Goal: Task Accomplishment & Management: Use online tool/utility

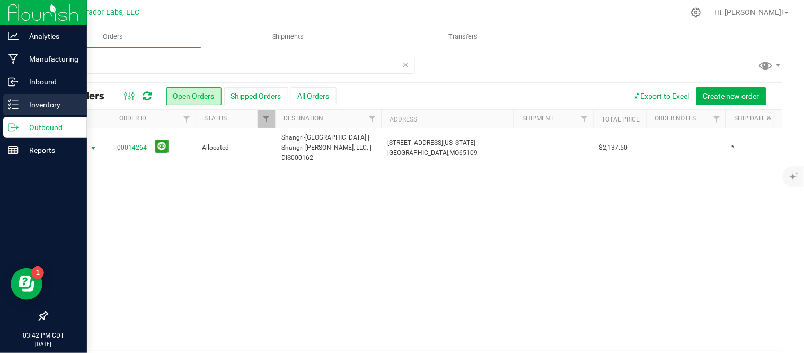
click at [12, 106] on icon at bounding box center [13, 104] width 11 height 11
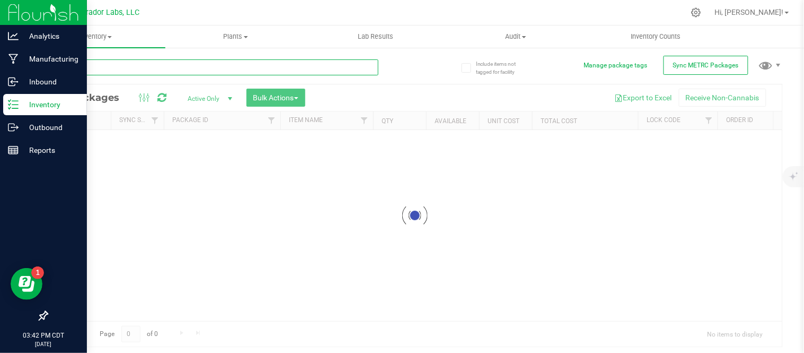
click at [135, 66] on input "text" at bounding box center [213, 67] width 332 height 16
paste input "Airo - Bulk Vape Cart 1g Each - Caribbean Sunset"
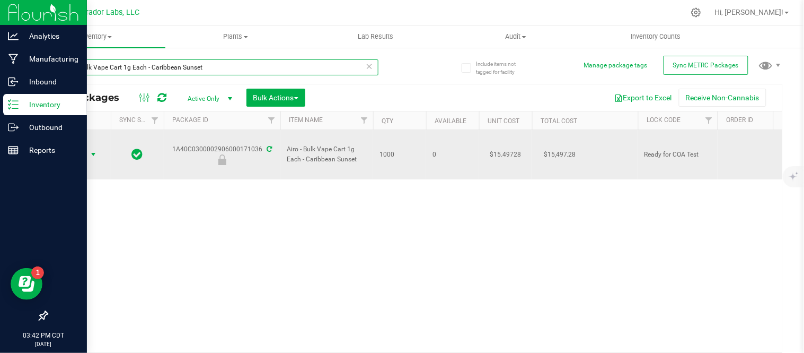
type input "Airo - Bulk Vape Cart 1g Each - Caribbean Sunset"
click at [80, 147] on span "Action" at bounding box center [72, 154] width 29 height 15
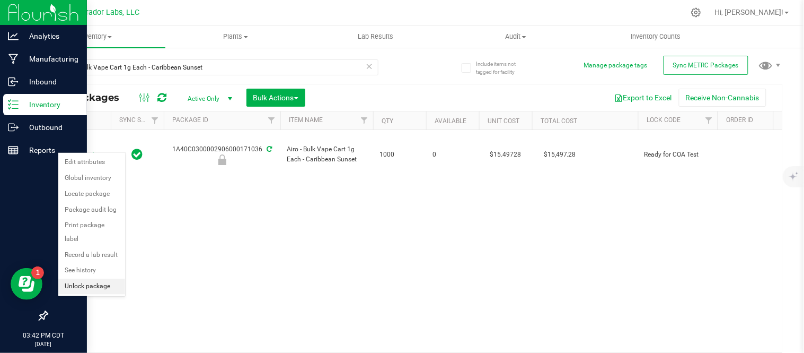
click at [92, 288] on li "Unlock package" at bounding box center [91, 286] width 67 height 16
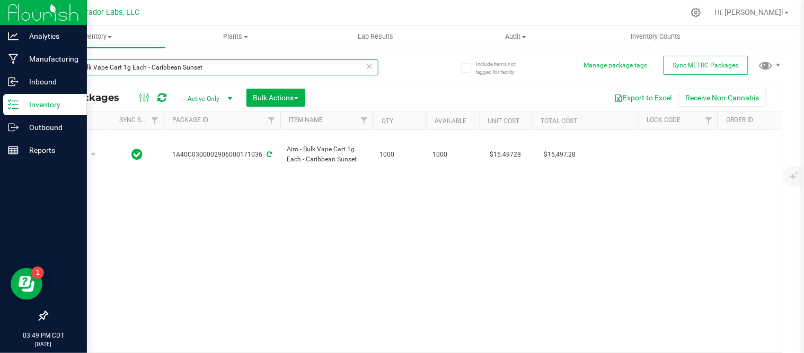
click at [214, 68] on input "Airo - Bulk Vape Cart 1g Each - Caribbean Sunset" at bounding box center [213, 67] width 332 height 16
drag, startPoint x: 213, startPoint y: 65, endPoint x: 149, endPoint y: 71, distance: 63.9
click at [149, 71] on input "Airo - Bulk Vape Cart 1g Each - Caribbean Sunset" at bounding box center [213, 67] width 332 height 16
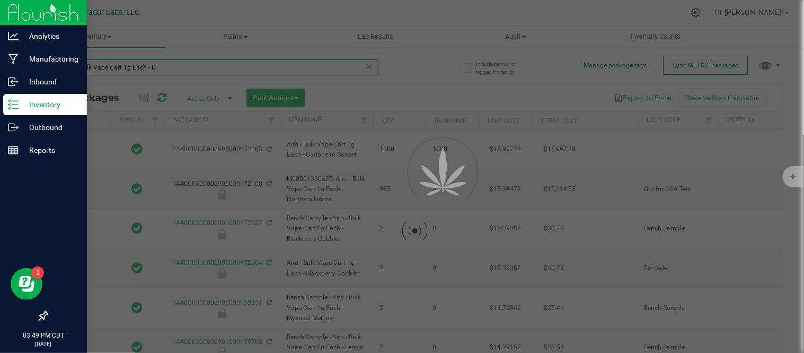
type input "Airo - Bulk Vape Cart 1g Each - De"
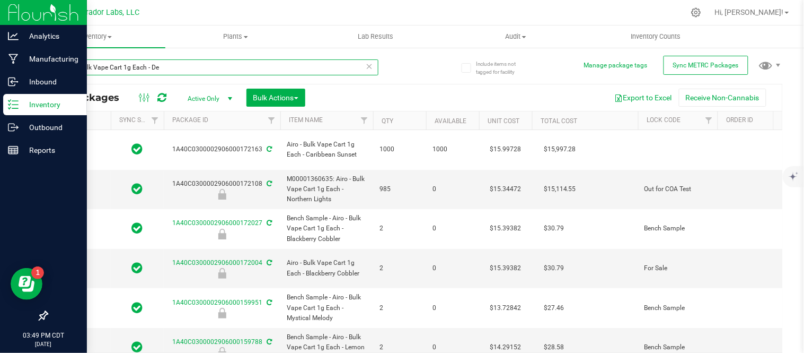
type input "2026-09-09"
type input "2026-08-26"
type input "2026-08-15"
type input "2026-07-23"
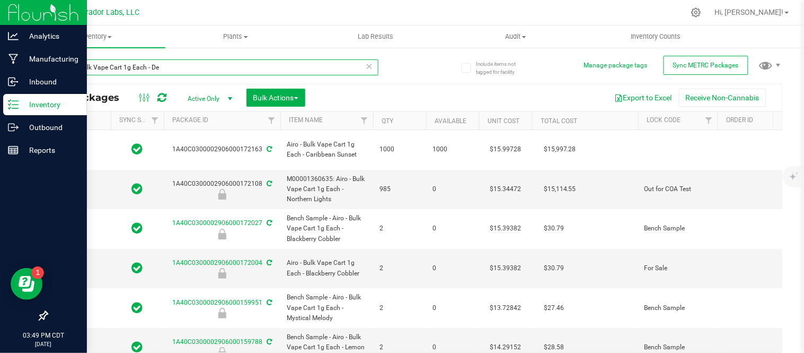
type input "2026-06-16"
type input "2026-05-08"
type input "2026-04-28"
type input "2026-04-21"
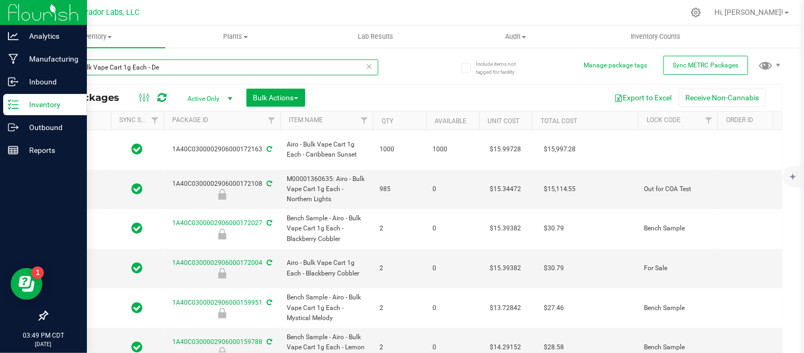
type input "2026-03-14"
type input "2026-03-12"
type input "2026-02-26"
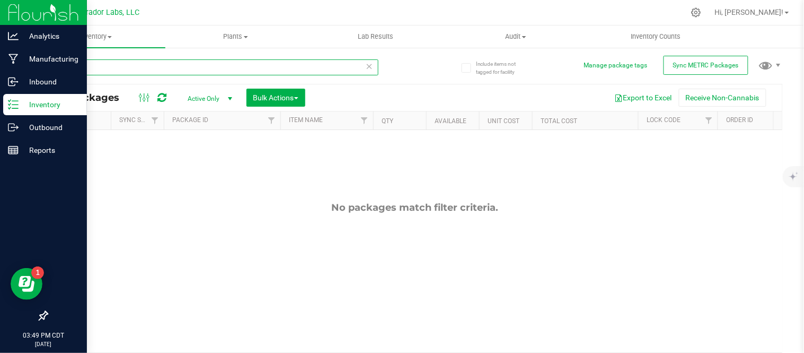
type input "A"
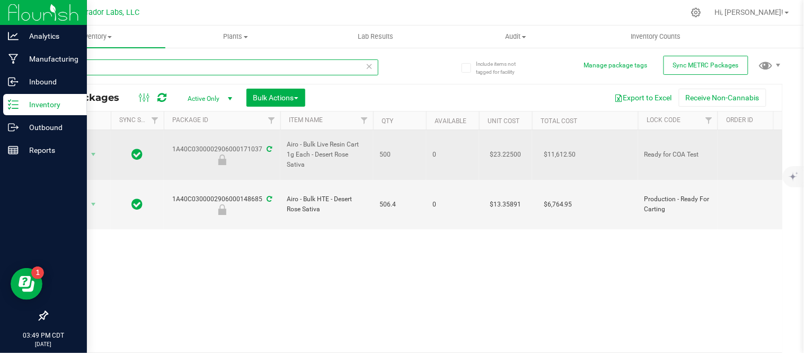
type input "desert"
drag, startPoint x: 318, startPoint y: 157, endPoint x: 278, endPoint y: 141, distance: 43.0
copy tr "Airo - Bulk Live Resin Cart 1g Each - Desert Rose Sativa"
click at [93, 150] on span "select" at bounding box center [93, 154] width 8 height 8
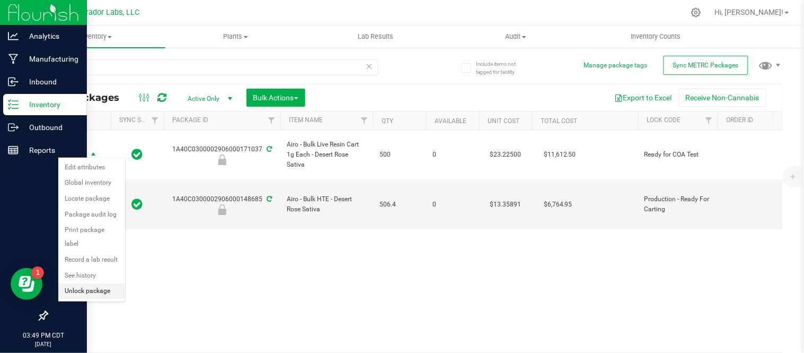
click at [89, 292] on li "Unlock package" at bounding box center [91, 291] width 67 height 16
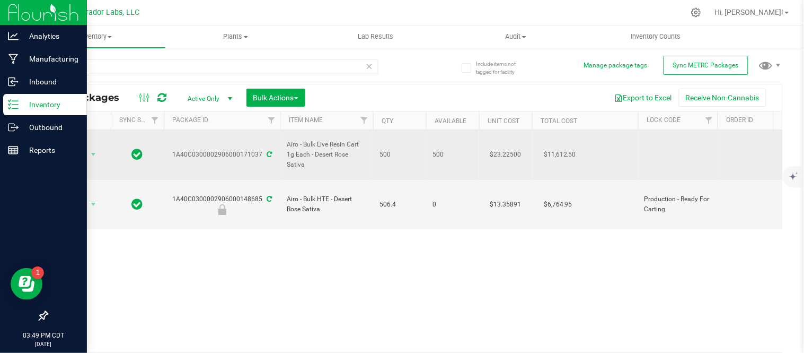
drag, startPoint x: 319, startPoint y: 159, endPoint x: 286, endPoint y: 145, distance: 35.4
click at [287, 145] on span "Airo - Bulk Live Resin Cart 1g Each - Desert Rose Sativa" at bounding box center [327, 154] width 80 height 31
copy span "Airo - Bulk Live Resin Cart 1g Each - Desert Rose Sativa"
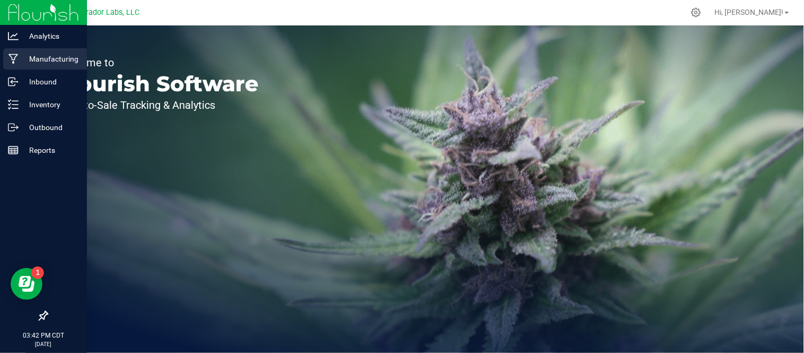
click at [36, 63] on p "Manufacturing" at bounding box center [51, 58] width 64 height 13
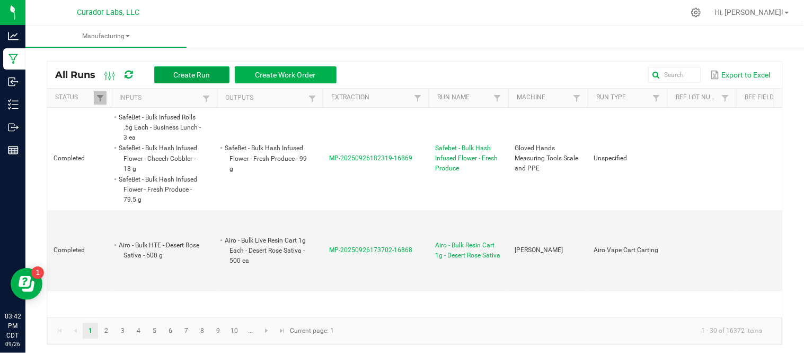
click at [216, 70] on button "Create Run" at bounding box center [191, 74] width 75 height 17
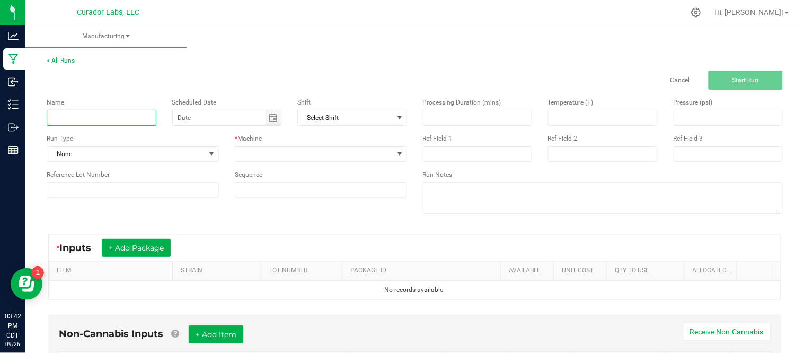
click at [101, 118] on input at bounding box center [102, 118] width 110 height 16
click at [269, 122] on span "Toggle calendar" at bounding box center [273, 117] width 8 height 8
type input "AIRO Caribbean Sunset COA"
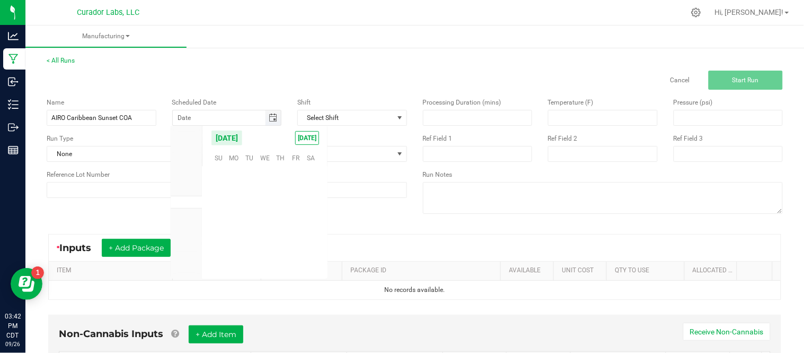
scroll to position [171965, 0]
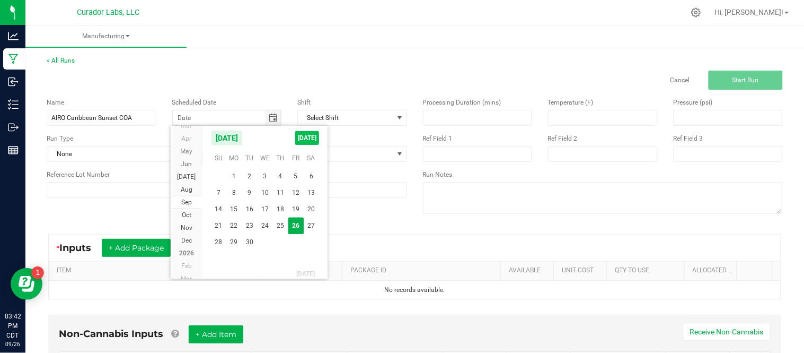
click at [310, 144] on span "[DATE]" at bounding box center [307, 138] width 24 height 14
type input "[DATE]"
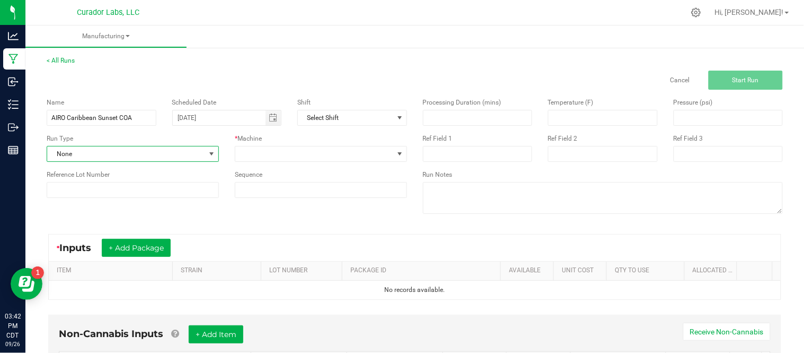
click at [161, 153] on span "None" at bounding box center [126, 153] width 158 height 15
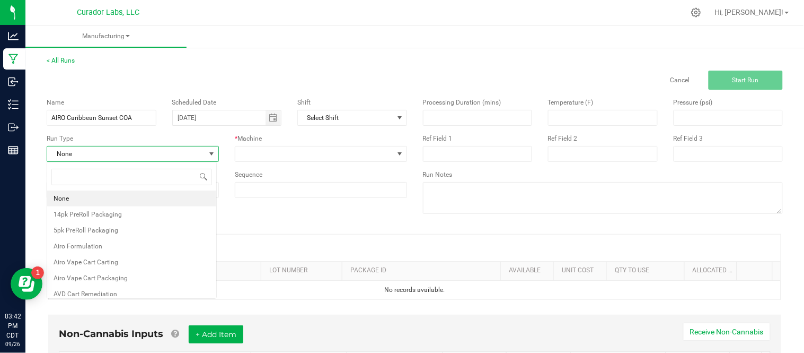
scroll to position [16, 170]
type input "tes"
click at [115, 217] on li "Testing - COA" at bounding box center [131, 214] width 169 height 16
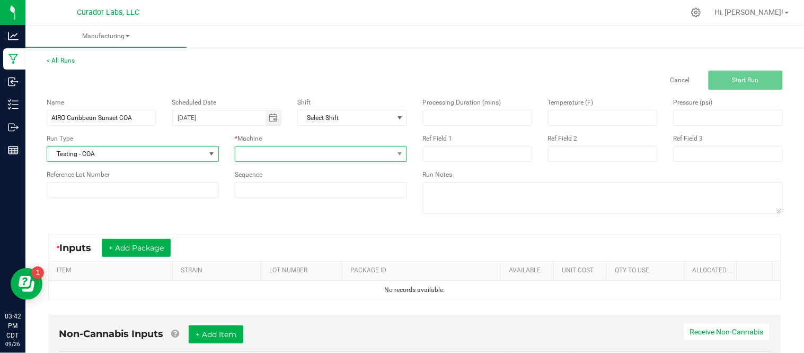
click at [288, 150] on span at bounding box center [314, 153] width 158 height 15
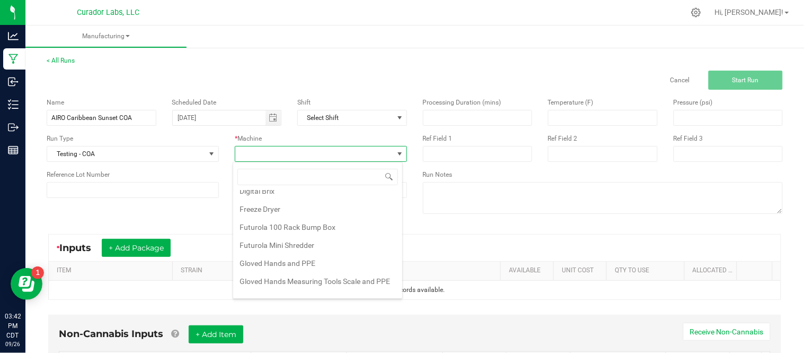
scroll to position [99, 0]
click at [322, 279] on li "Gloved Hands Measuring Tools Scale and PPE" at bounding box center [317, 280] width 169 height 18
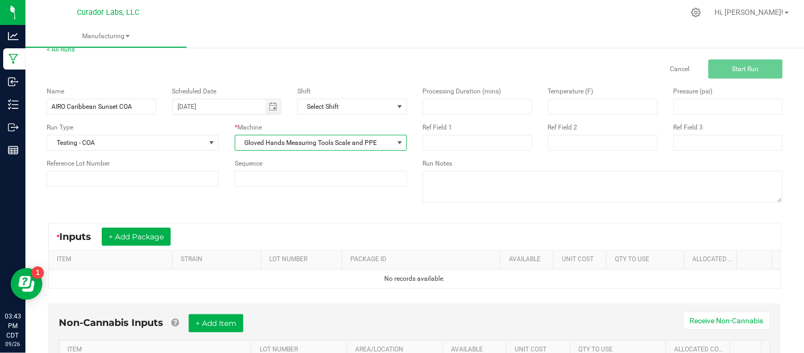
scroll to position [12, 0]
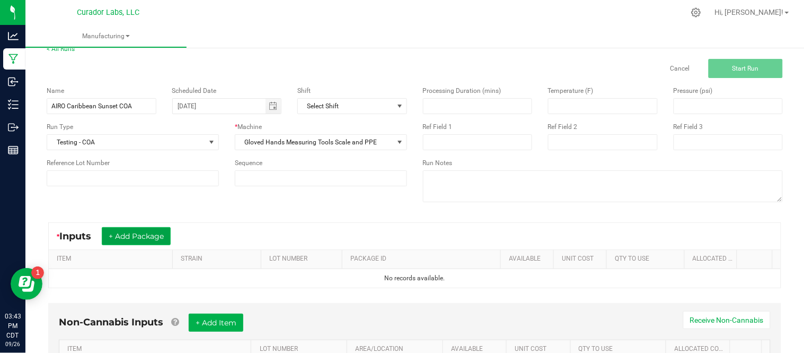
click at [155, 230] on button "+ Add Package" at bounding box center [136, 236] width 69 height 18
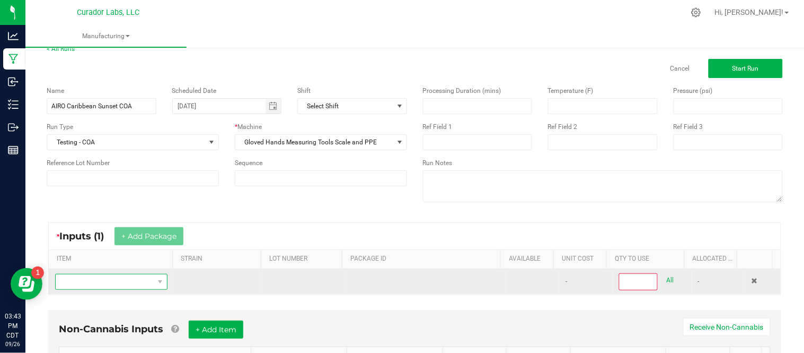
click at [141, 288] on span "NO DATA FOUND" at bounding box center [105, 281] width 98 height 15
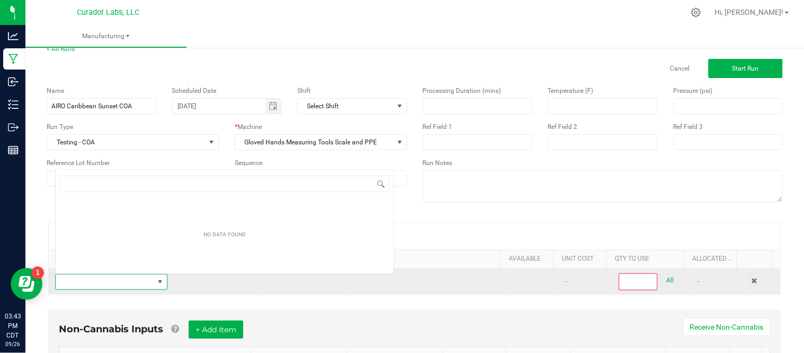
scroll to position [16, 108]
type input "Airo - Bulk Vape Cart 1g Each - Caribbean Sunset"
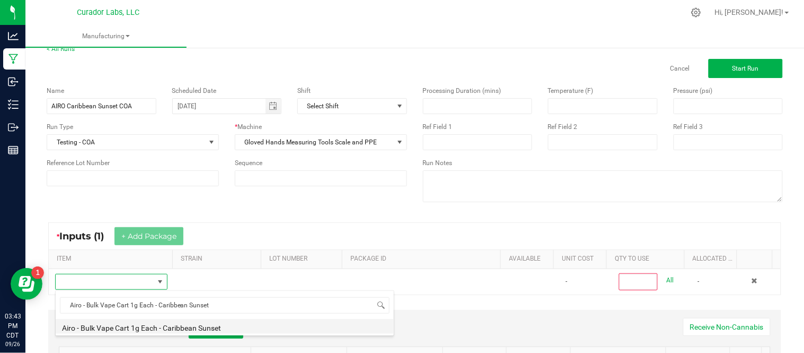
click at [175, 326] on li "Airo - Bulk Vape Cart 1g Each - Caribbean Sunset" at bounding box center [225, 326] width 338 height 15
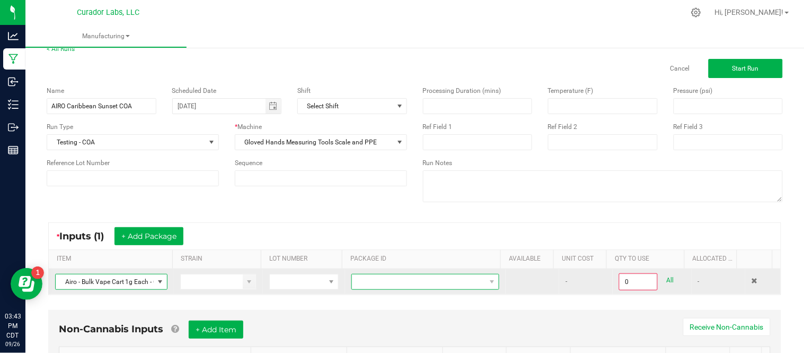
click at [464, 285] on span at bounding box center [419, 281] width 134 height 15
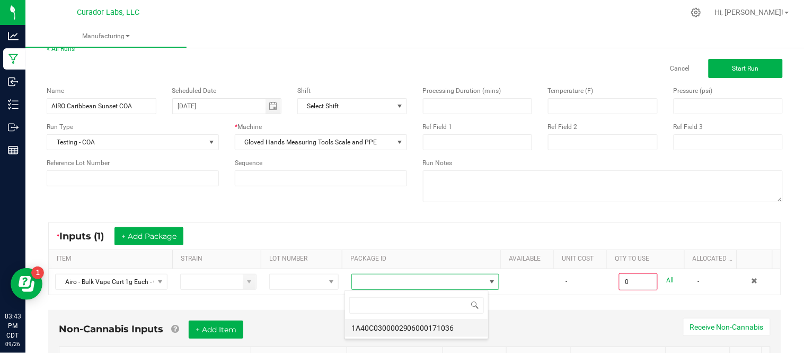
click at [449, 329] on li "1A40C0300002906000171036" at bounding box center [416, 328] width 143 height 18
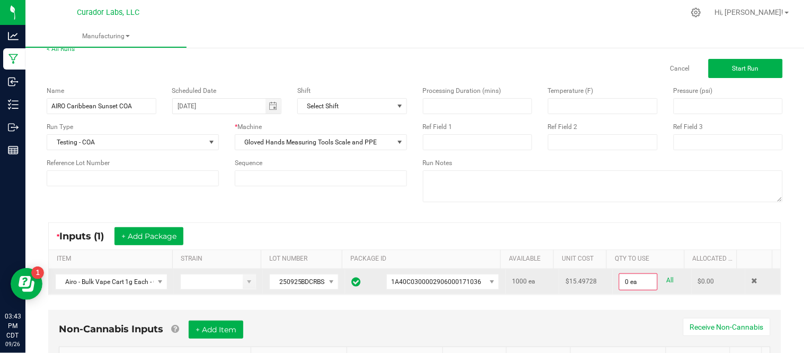
click at [667, 280] on link "All" at bounding box center [670, 280] width 7 height 14
type input "1000 ea"
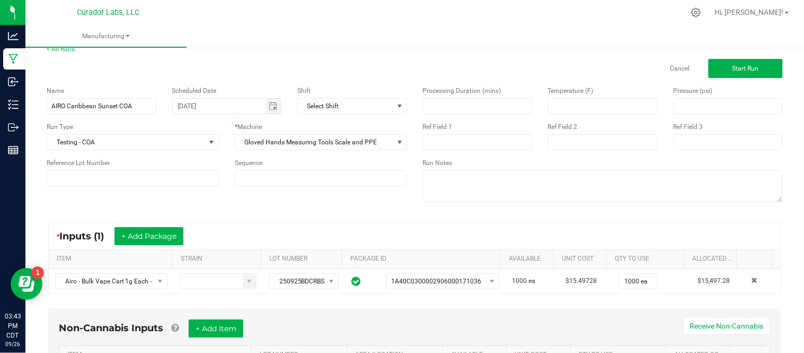
scroll to position [85, 0]
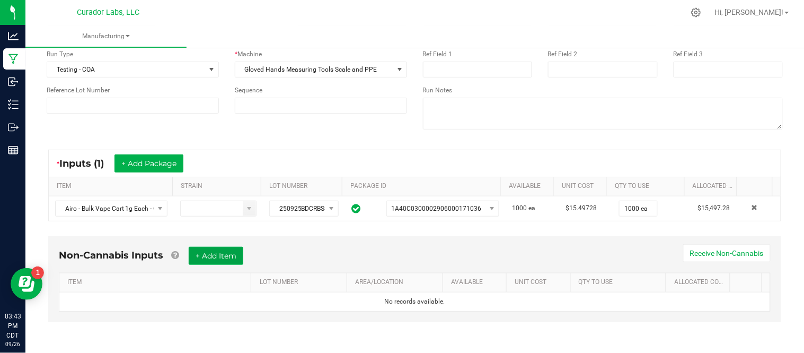
click at [214, 264] on button "+ Add Item" at bounding box center [216, 256] width 55 height 18
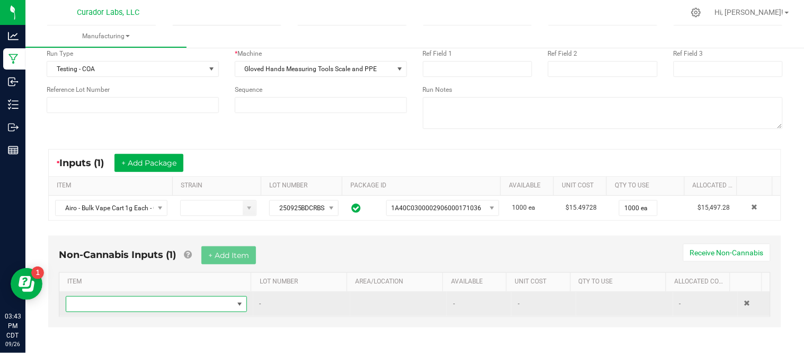
click at [141, 305] on span "NO DATA FOUND" at bounding box center [149, 303] width 167 height 15
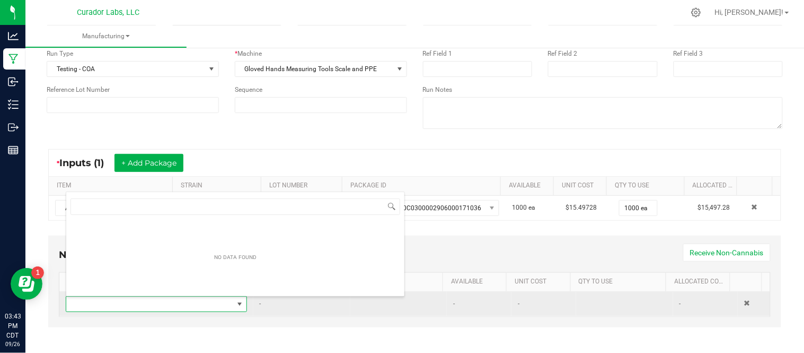
scroll to position [16, 174]
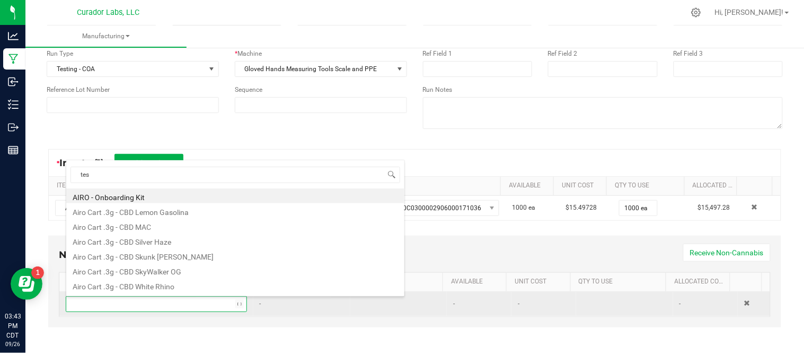
type input "test"
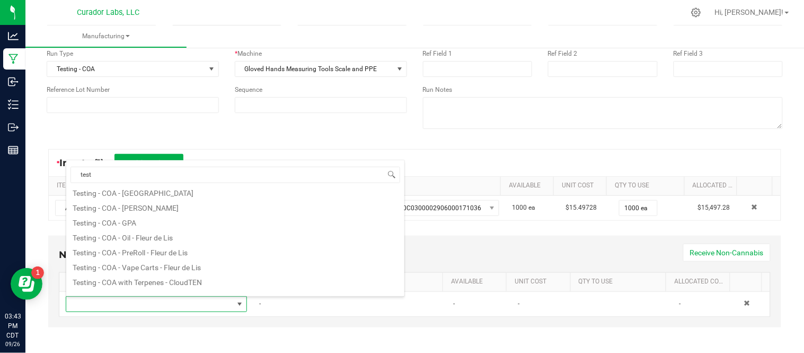
scroll to position [80, 0]
click at [208, 267] on li "Testing - COA - Vape Carts - Fleur de Lis" at bounding box center [235, 264] width 338 height 15
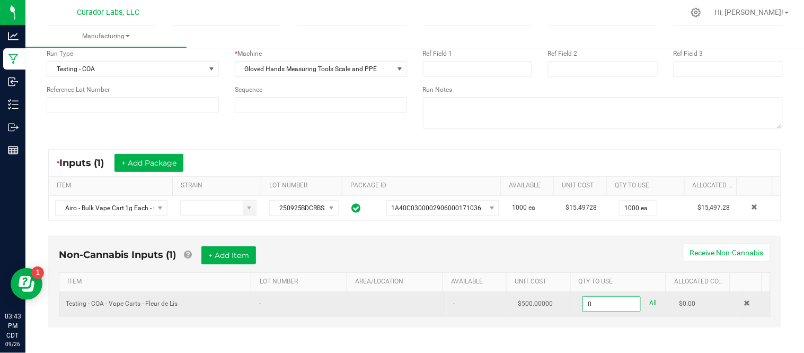
click at [597, 301] on input "0" at bounding box center [611, 303] width 57 height 15
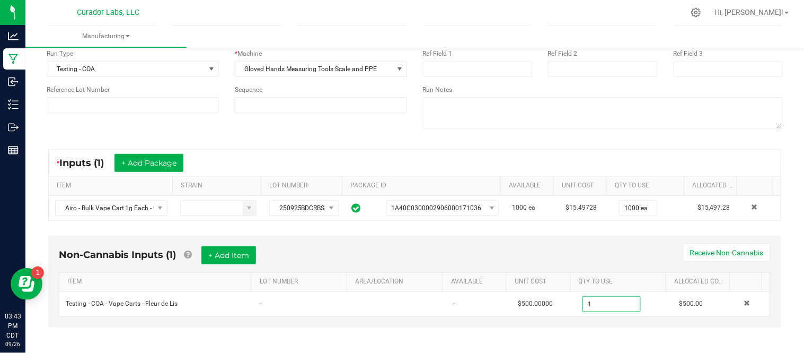
type input "1.0000 u"
click at [613, 256] on div "Non-Cannabis Inputs (1) + Add Item Receive Non-Cannabis" at bounding box center [415, 259] width 712 height 26
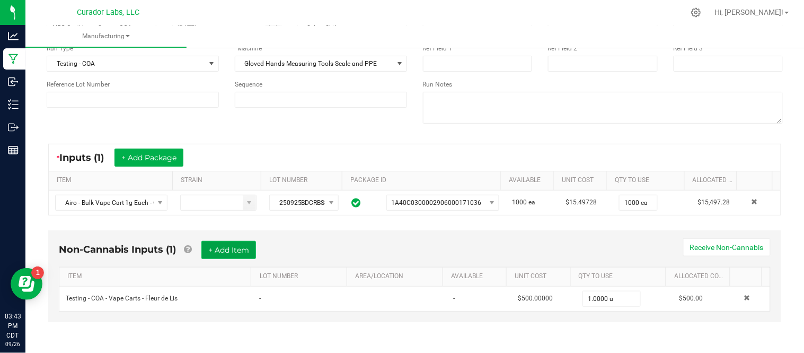
click at [240, 245] on button "+ Add Item" at bounding box center [228, 250] width 55 height 18
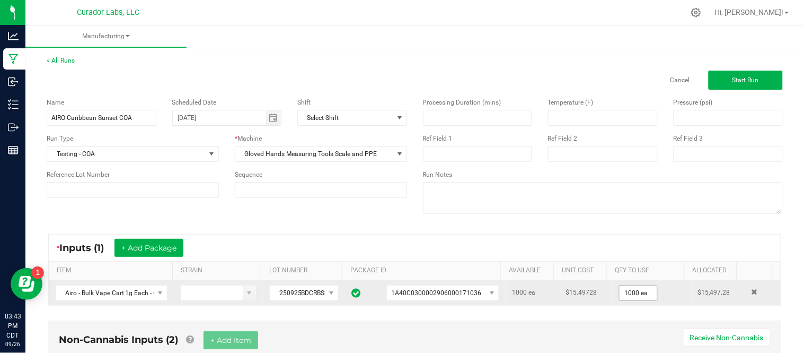
scroll to position [116, 0]
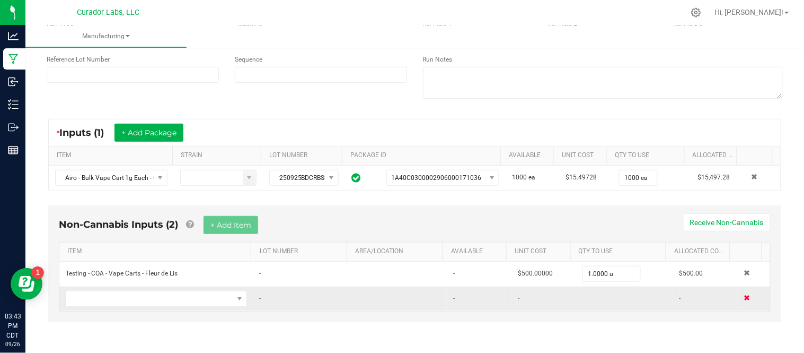
click at [744, 299] on span at bounding box center [747, 297] width 6 height 6
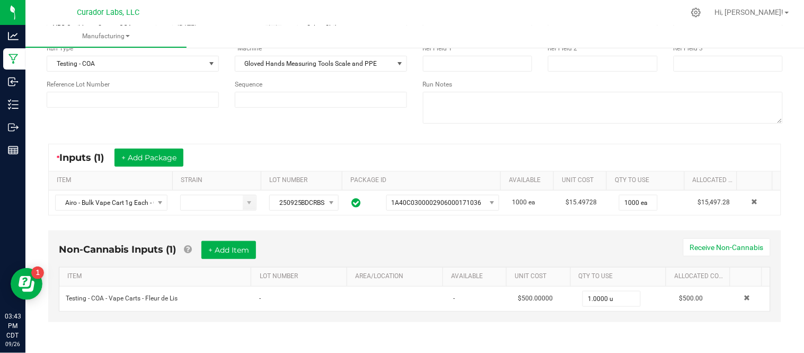
scroll to position [0, 0]
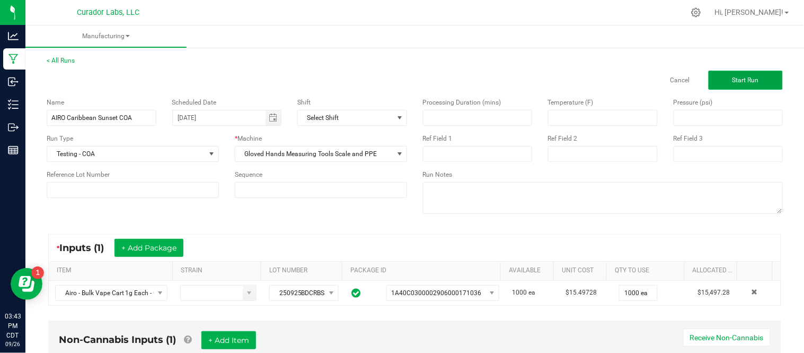
click at [731, 83] on button "Start Run" at bounding box center [746, 80] width 74 height 19
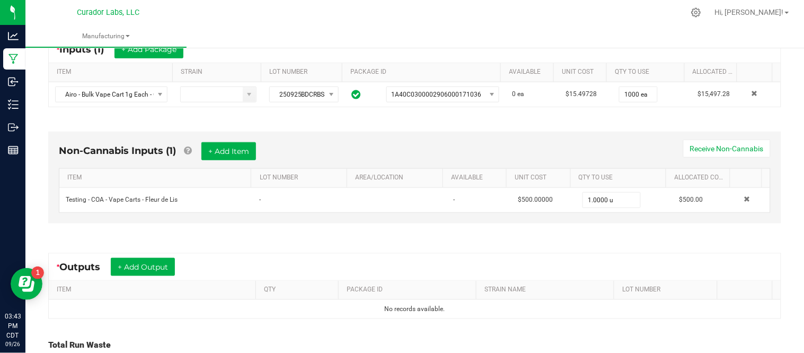
scroll to position [223, 0]
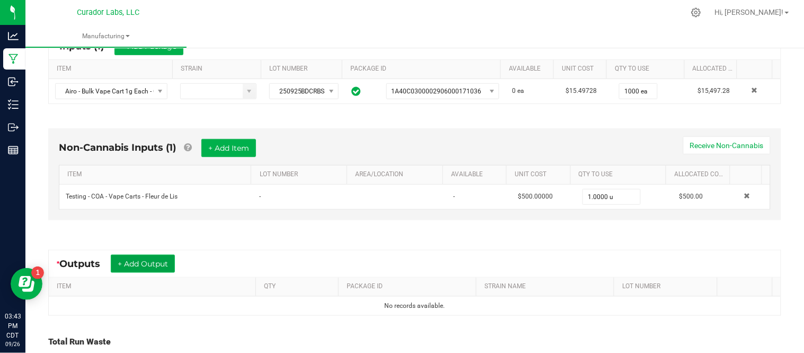
click at [142, 262] on button "+ Add Output" at bounding box center [143, 264] width 64 height 18
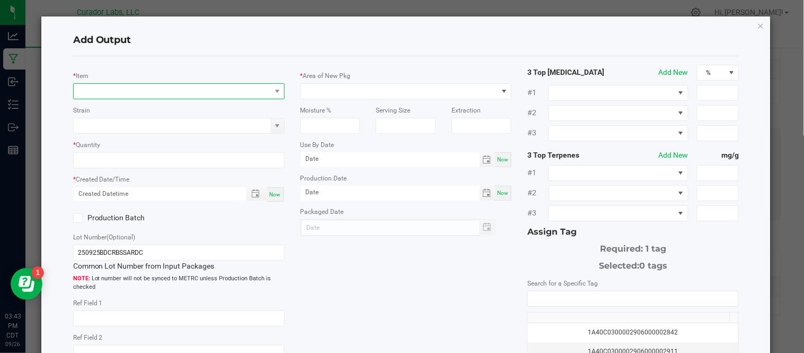
click at [190, 89] on span "NO DATA FOUND" at bounding box center [172, 91] width 197 height 15
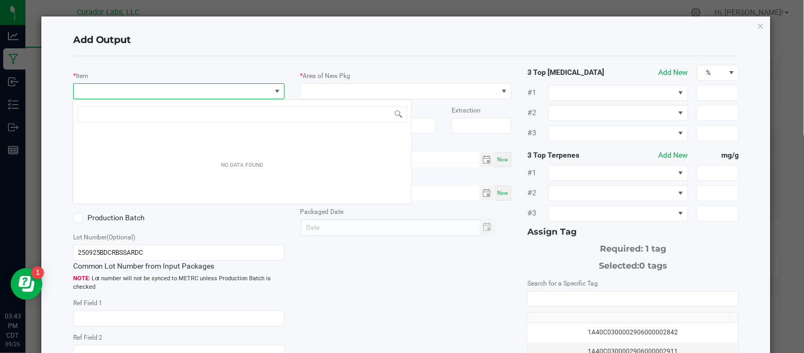
scroll to position [16, 208]
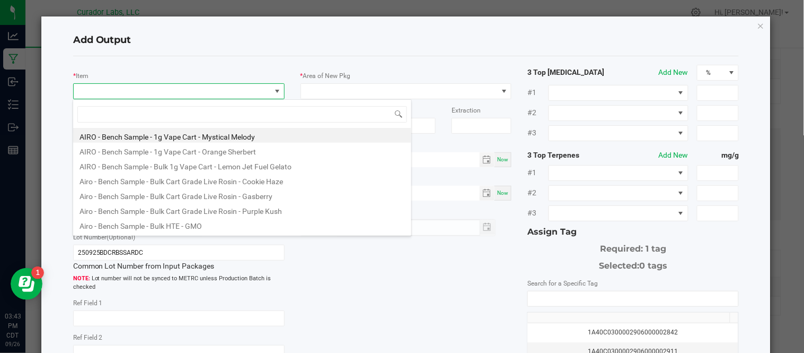
type input "Airo - Bulk Vape Cart 1g Each - Caribbean Sunset"
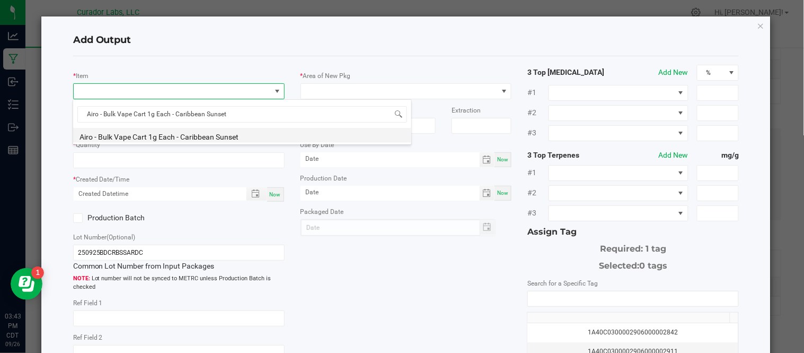
click at [189, 134] on li "Airo - Bulk Vape Cart 1g Each - Caribbean Sunset" at bounding box center [242, 135] width 338 height 15
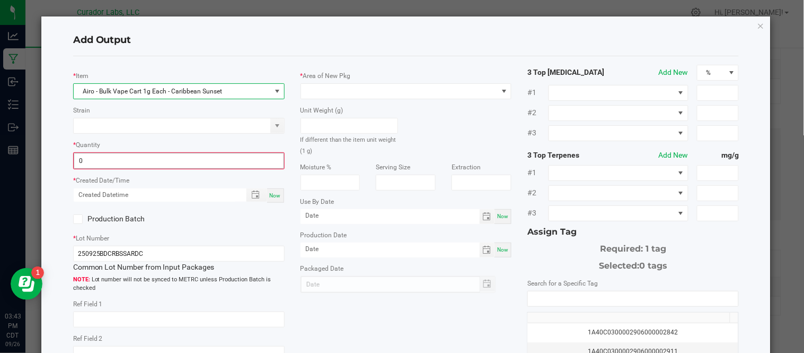
click at [181, 164] on input "0" at bounding box center [178, 160] width 209 height 15
type input "1000 ea"
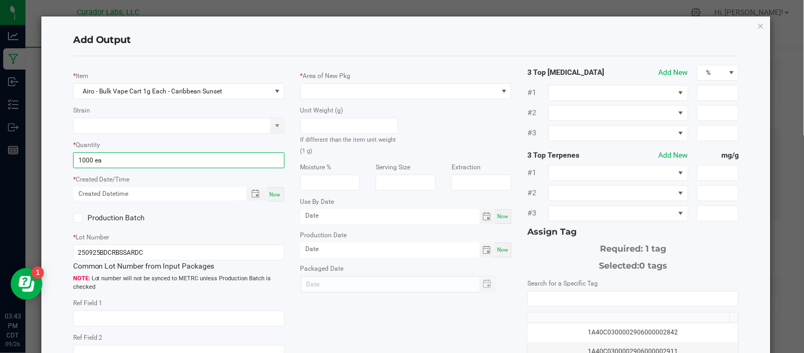
click at [274, 195] on span "Now" at bounding box center [275, 194] width 11 height 6
type input "[DATE] 3:43 PM"
type input "[DATE]"
click at [82, 216] on span at bounding box center [78, 218] width 10 height 10
click at [0, 0] on input "Production Batch" at bounding box center [0, 0] width 0 height 0
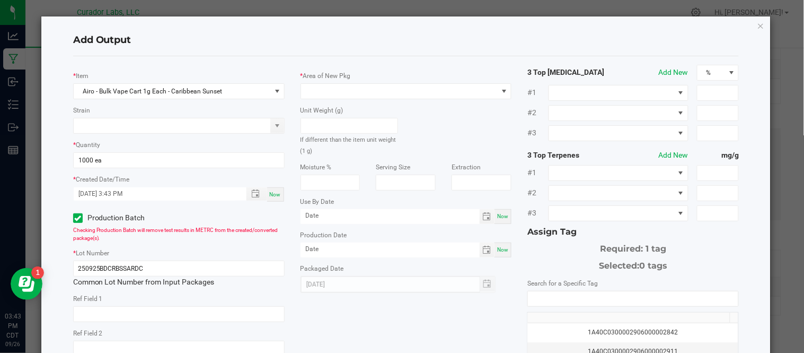
click at [433, 118] on div "Unit Weight (g) If different than the item unit weight (1 g)" at bounding box center [406, 127] width 227 height 57
click at [411, 96] on span at bounding box center [399, 91] width 197 height 15
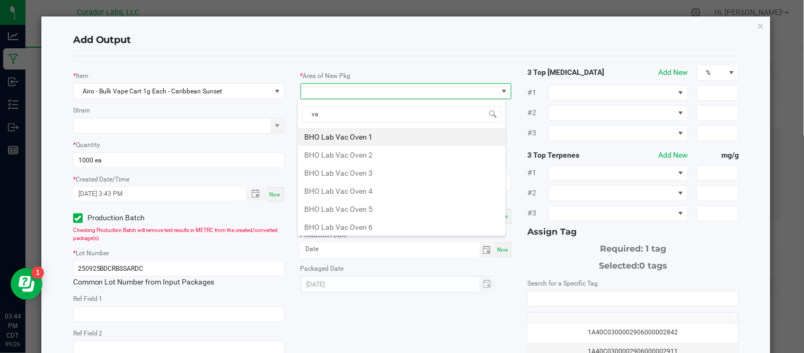
type input "vau"
click at [373, 225] on li "Vault" at bounding box center [402, 227] width 208 height 18
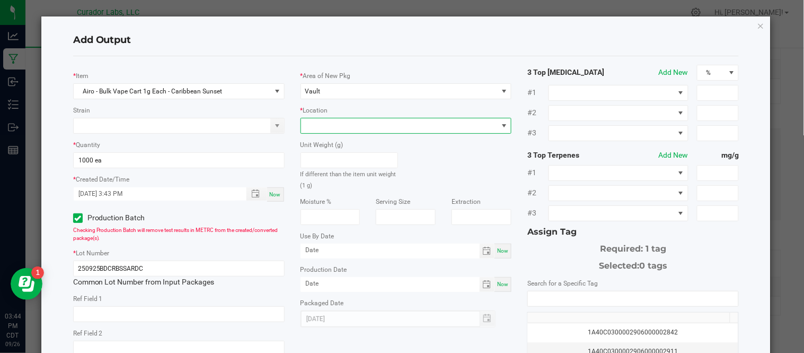
click at [385, 131] on span at bounding box center [399, 125] width 197 height 15
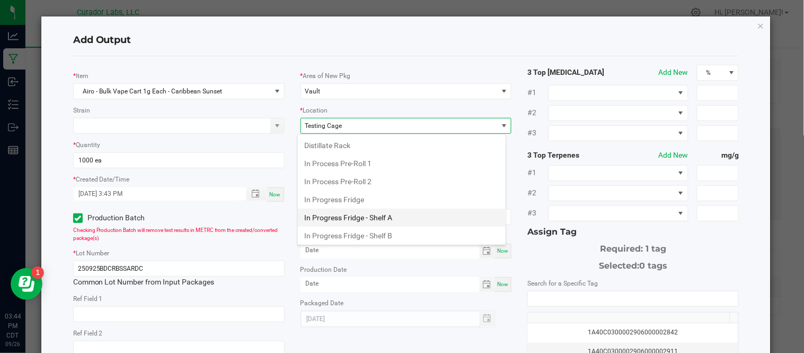
scroll to position [401, 0]
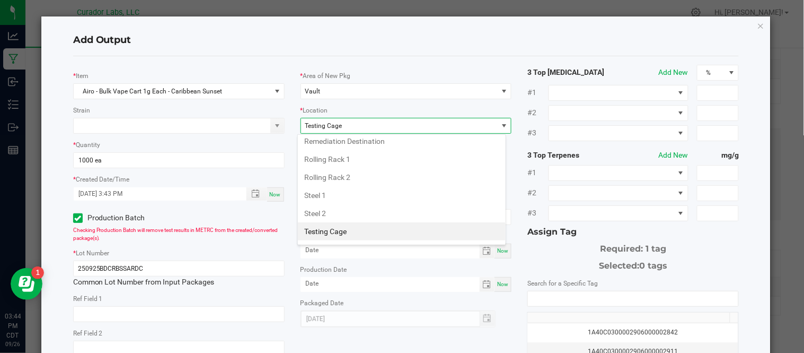
click at [380, 235] on li "Testing Cage" at bounding box center [402, 231] width 208 height 18
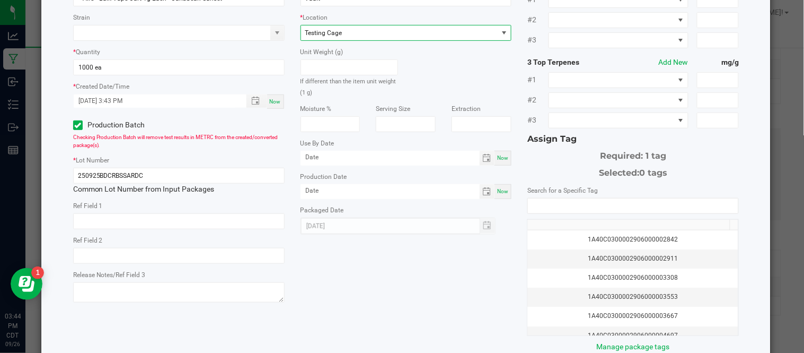
scroll to position [93, 0]
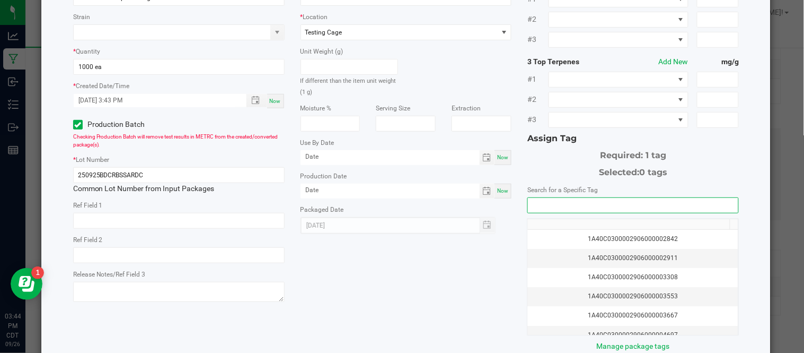
click at [560, 206] on input "NO DATA FOUND" at bounding box center [633, 205] width 211 height 15
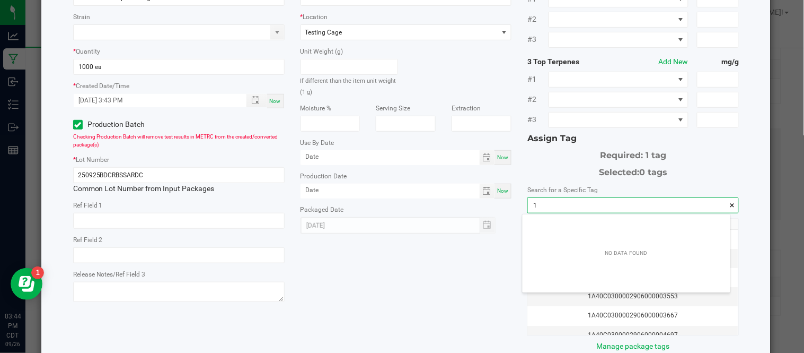
scroll to position [14, 207]
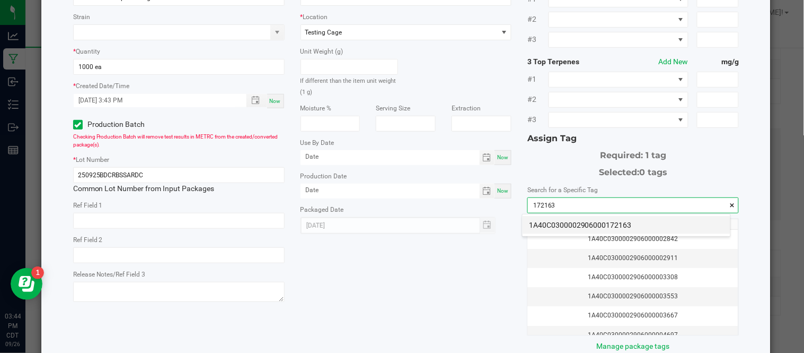
click at [590, 225] on li "1A40C0300002906000172163" at bounding box center [627, 225] width 208 height 18
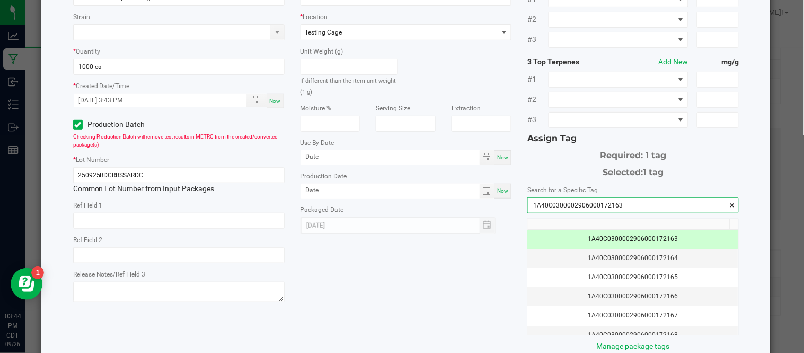
scroll to position [154, 0]
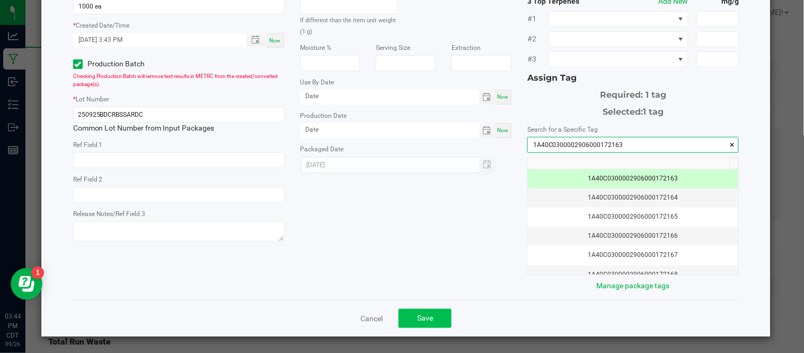
type input "1A40C0300002906000172163"
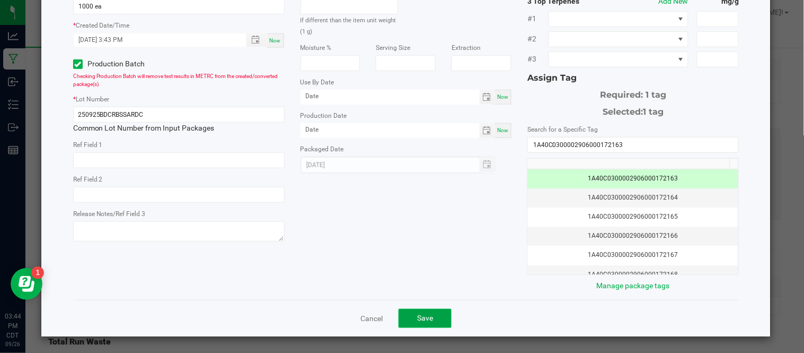
click at [426, 314] on span "Save" at bounding box center [425, 317] width 16 height 8
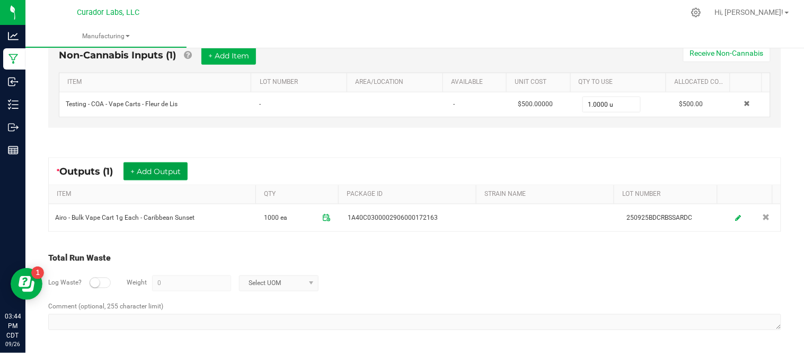
scroll to position [0, 0]
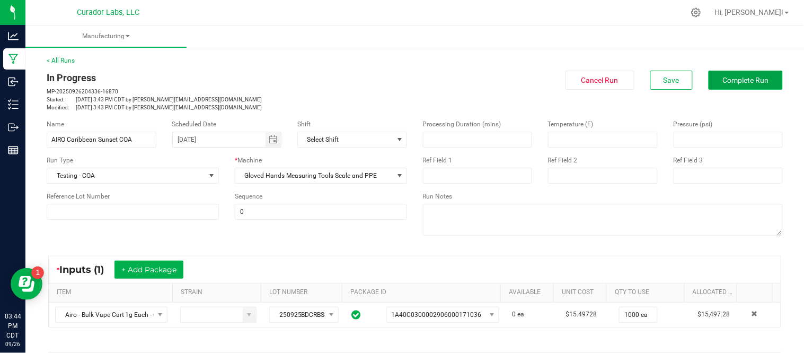
click at [730, 77] on span "Complete Run" at bounding box center [746, 80] width 46 height 8
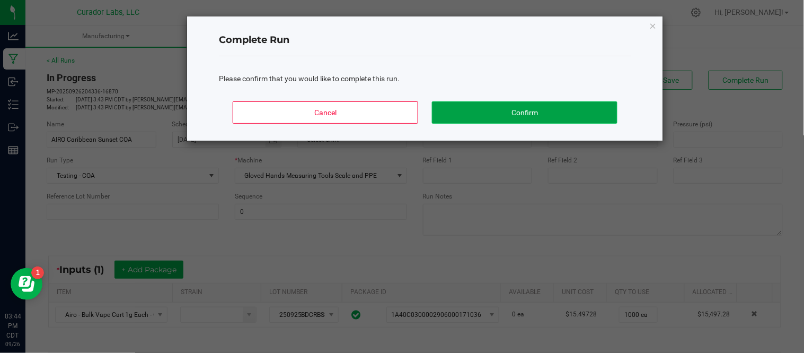
click at [532, 111] on button "Confirm" at bounding box center [525, 112] width 186 height 22
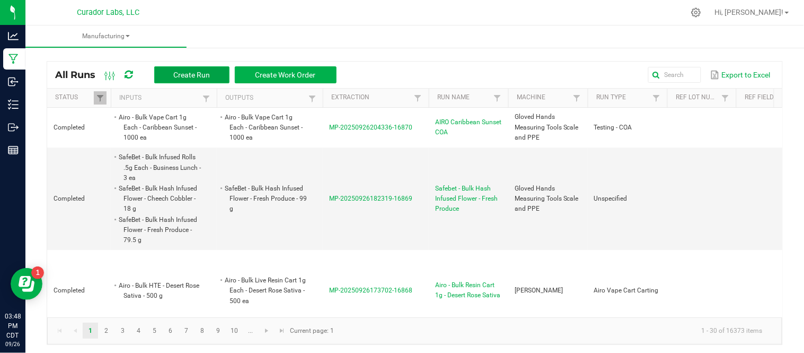
click at [189, 72] on span "Create Run" at bounding box center [191, 75] width 37 height 8
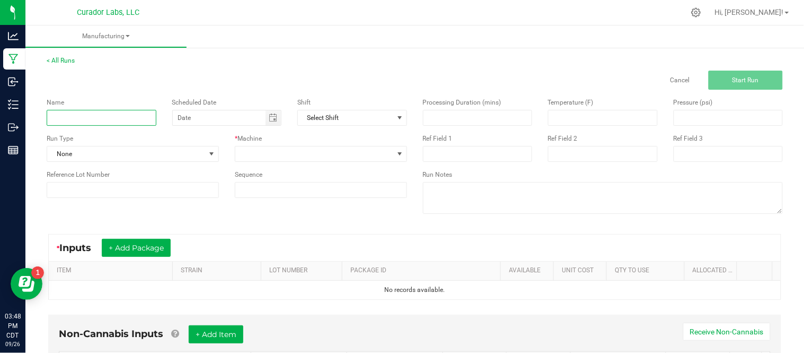
click at [106, 120] on input at bounding box center [102, 118] width 110 height 16
click at [269, 121] on span "Toggle calendar" at bounding box center [273, 117] width 8 height 8
type input "AIRO Desert Rose Sativa"
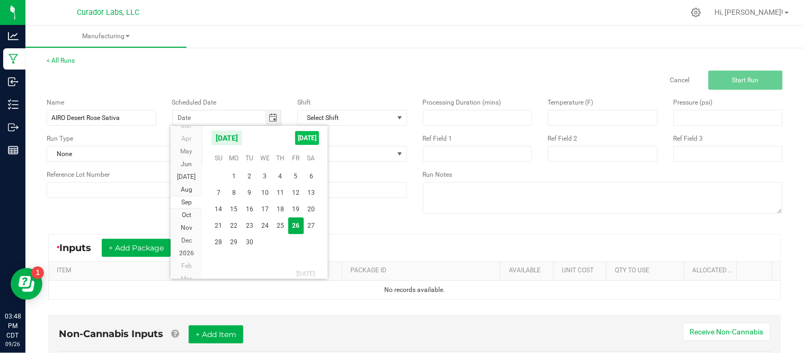
click at [310, 138] on span "[DATE]" at bounding box center [307, 138] width 24 height 14
type input "[DATE]"
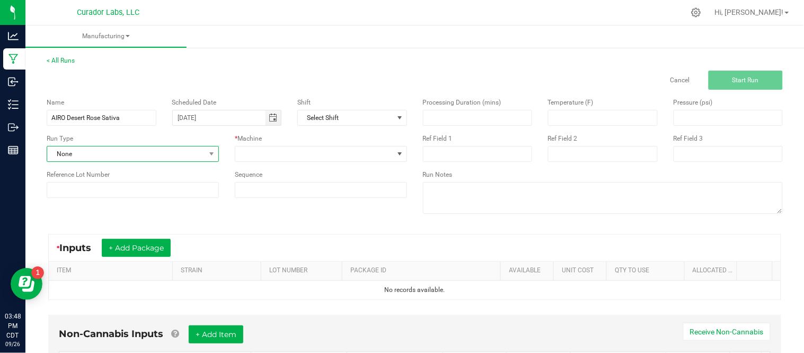
click at [185, 152] on span "None" at bounding box center [126, 153] width 158 height 15
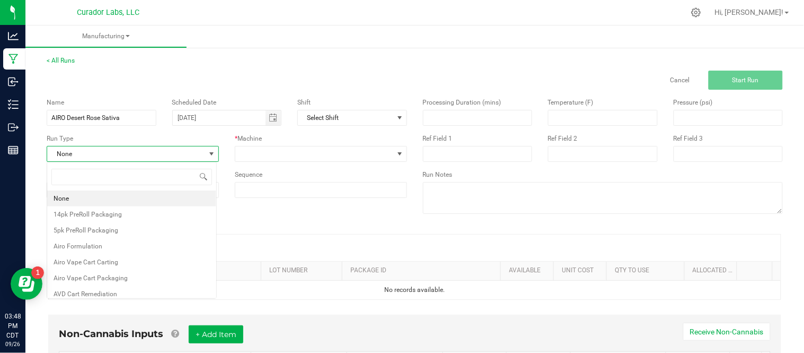
scroll to position [16, 170]
type input "tes"
click at [147, 216] on li "Testing - COA" at bounding box center [131, 214] width 169 height 16
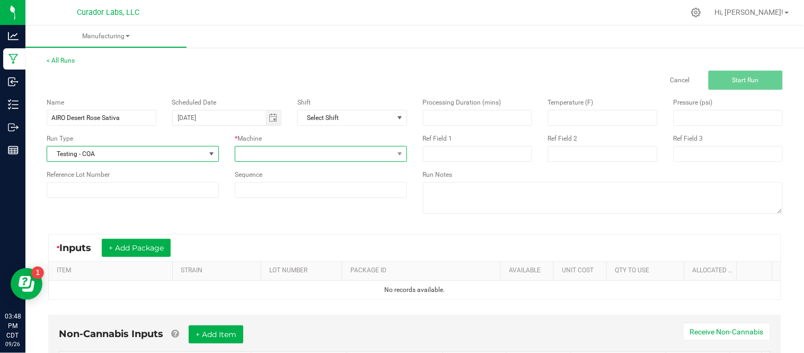
click at [286, 159] on span at bounding box center [314, 153] width 158 height 15
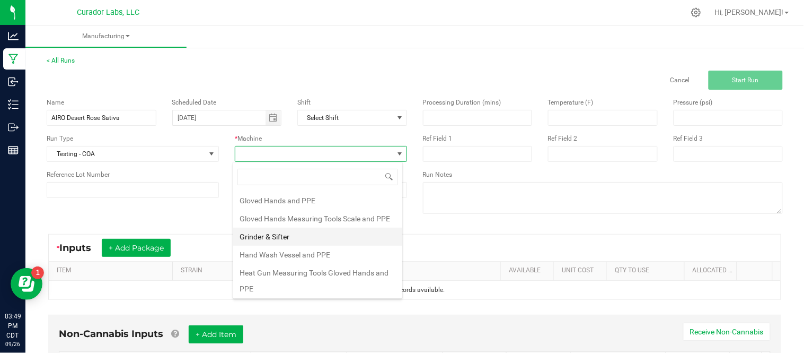
scroll to position [161, 0]
click at [311, 223] on li "Gloved Hands Measuring Tools Scale and PPE" at bounding box center [317, 219] width 169 height 18
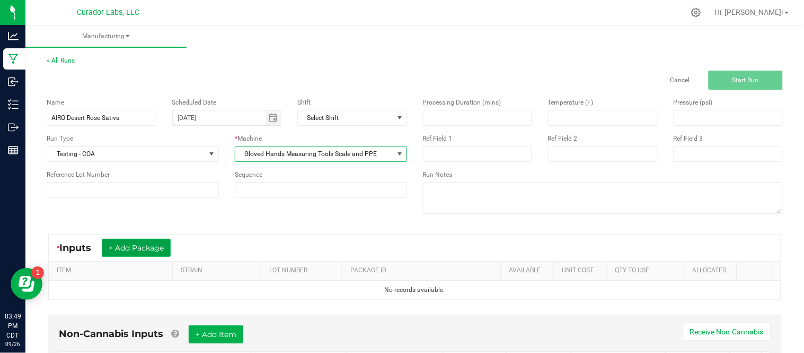
click at [144, 242] on button "+ Add Package" at bounding box center [136, 248] width 69 height 18
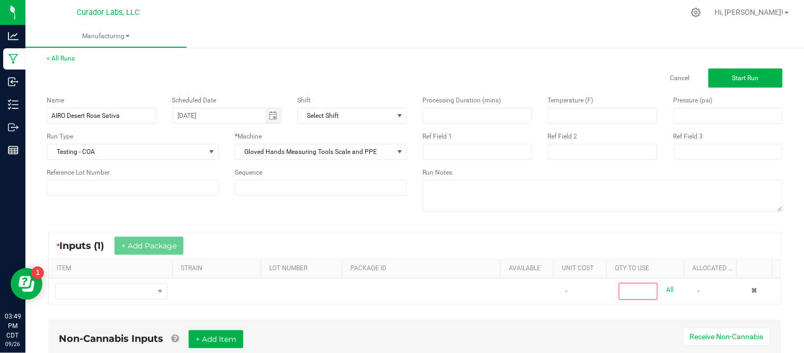
scroll to position [2, 0]
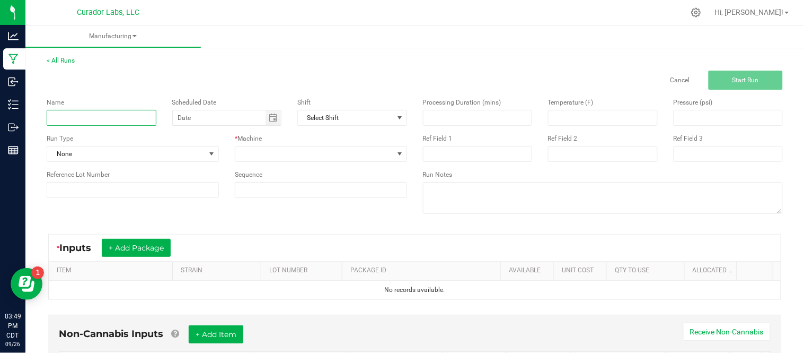
click at [60, 122] on input at bounding box center [102, 118] width 110 height 16
paste input "Airo - Bulk Live Resin Cart 1g Each - Desert Rose Sativa"
type input "Airo - Bulk Live Resin Cart 1g Each - Desert Rose Sativa"
click at [270, 120] on span "Toggle calendar" at bounding box center [273, 117] width 8 height 8
type input "AIRO Desert Rose Sativa COA"
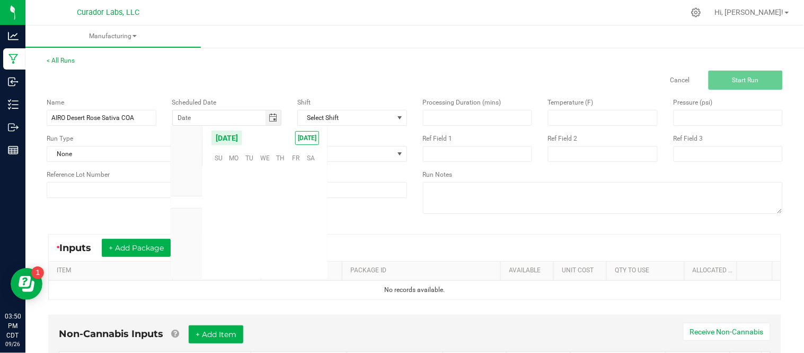
scroll to position [171965, 0]
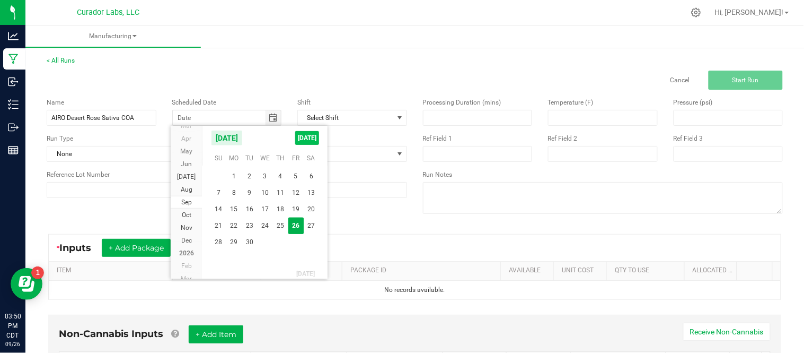
click at [311, 144] on span "[DATE]" at bounding box center [307, 138] width 24 height 14
type input "[DATE]"
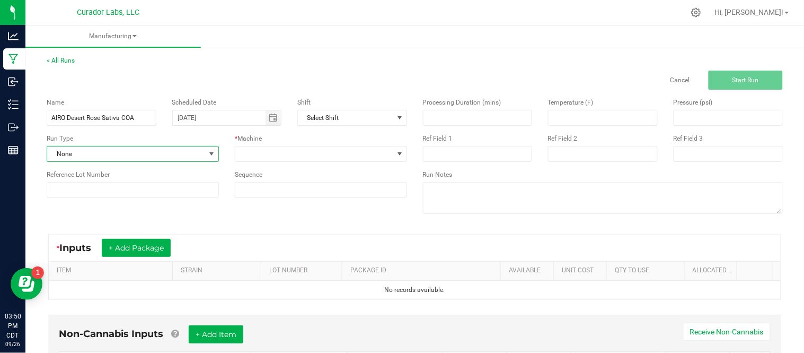
click at [129, 152] on span "None" at bounding box center [126, 153] width 158 height 15
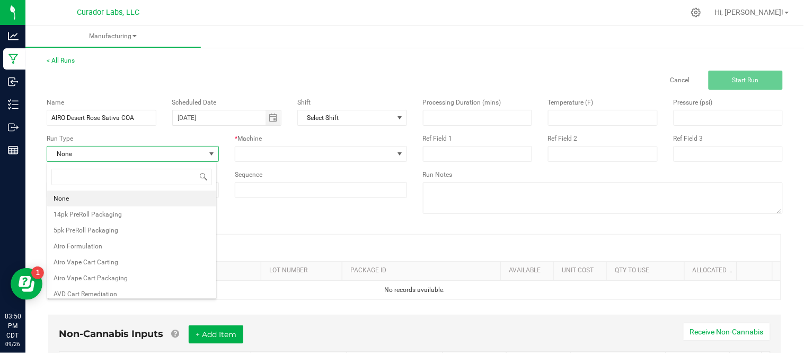
scroll to position [16, 170]
type input "tes"
click at [117, 217] on li "Testing - COA" at bounding box center [131, 214] width 169 height 16
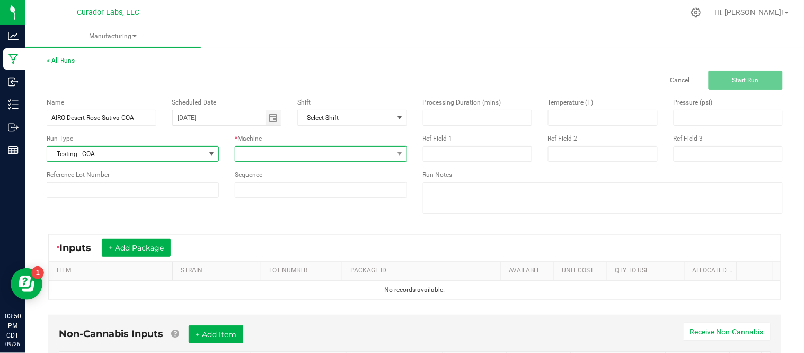
click at [277, 154] on span at bounding box center [314, 153] width 158 height 15
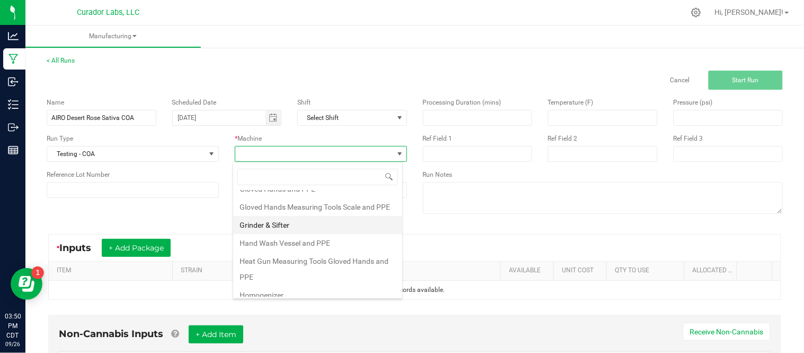
scroll to position [172, 0]
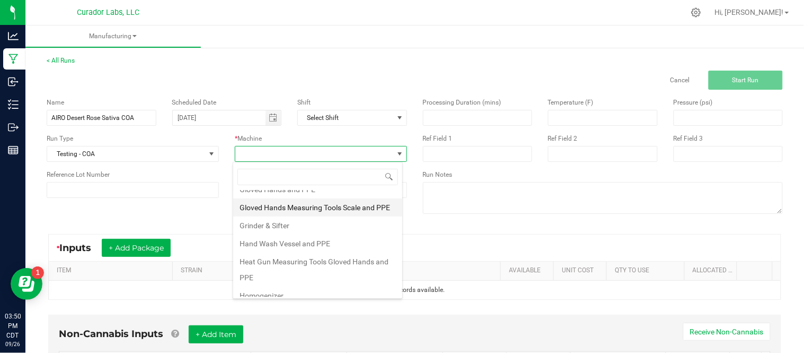
click at [300, 215] on li "Gloved Hands Measuring Tools Scale and PPE" at bounding box center [317, 207] width 169 height 18
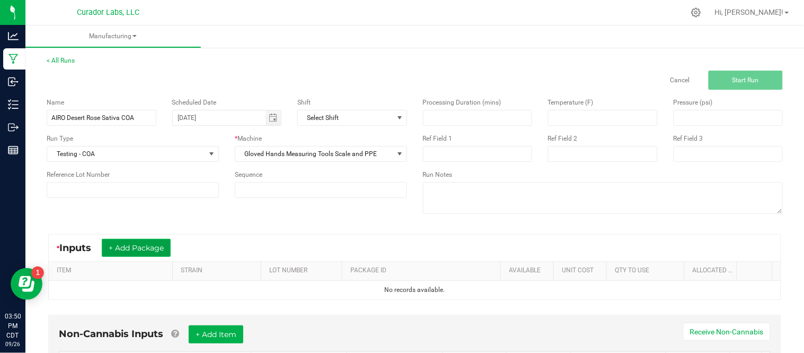
click at [136, 250] on button "+ Add Package" at bounding box center [136, 248] width 69 height 18
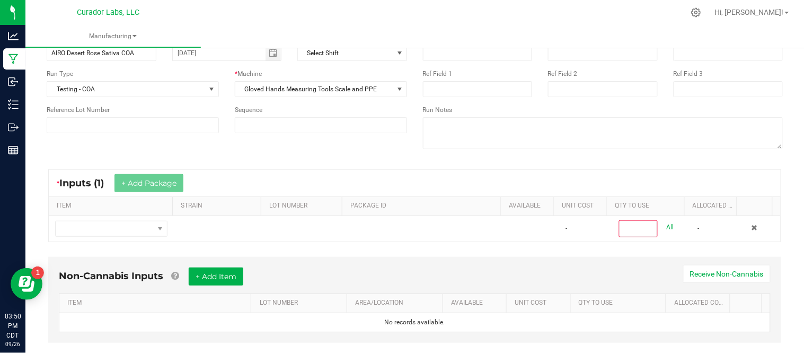
scroll to position [65, 0]
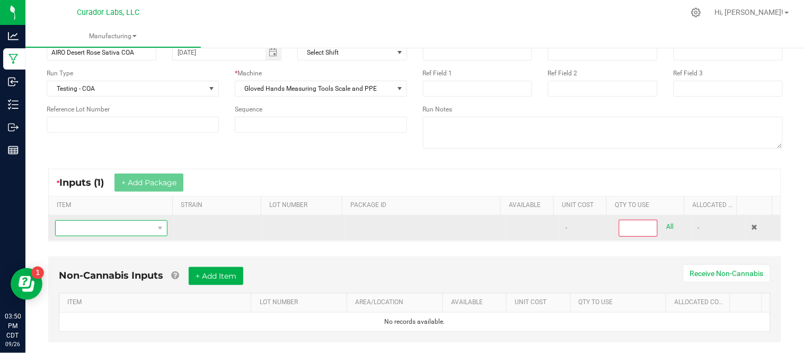
click at [135, 231] on span "NO DATA FOUND" at bounding box center [105, 228] width 98 height 15
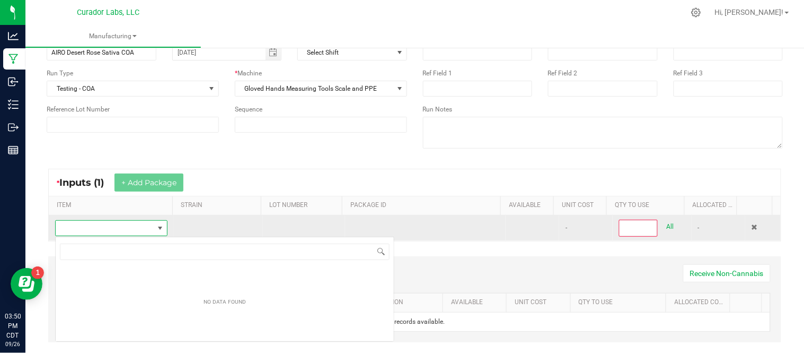
scroll to position [16, 109]
type input "Airo - Bulk Live Resin Cart 1g Each - Desert Rose Sativa"
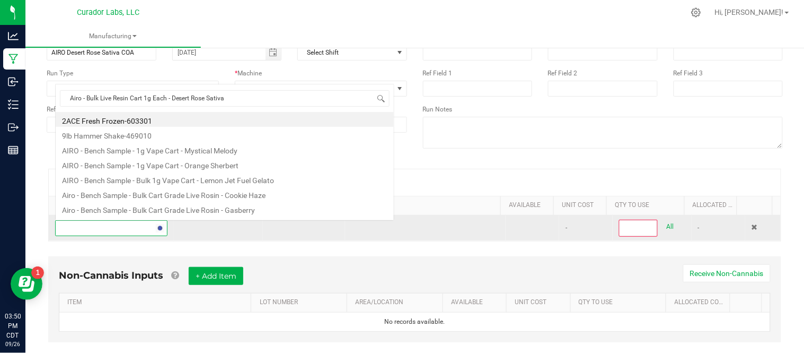
scroll to position [0, 0]
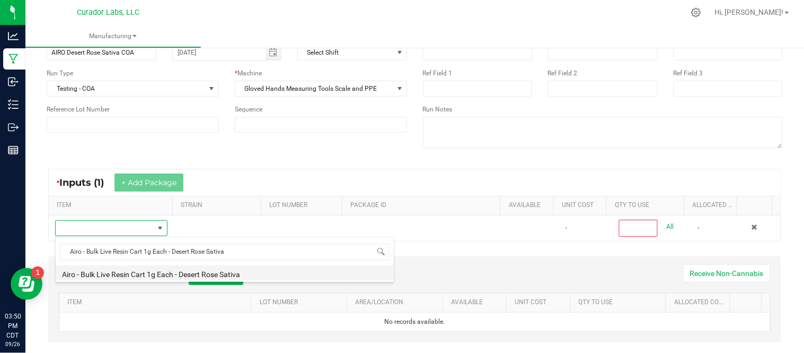
click at [167, 274] on li "Airo - Bulk Live Resin Cart 1g Each - Desert Rose Sativa" at bounding box center [225, 272] width 338 height 15
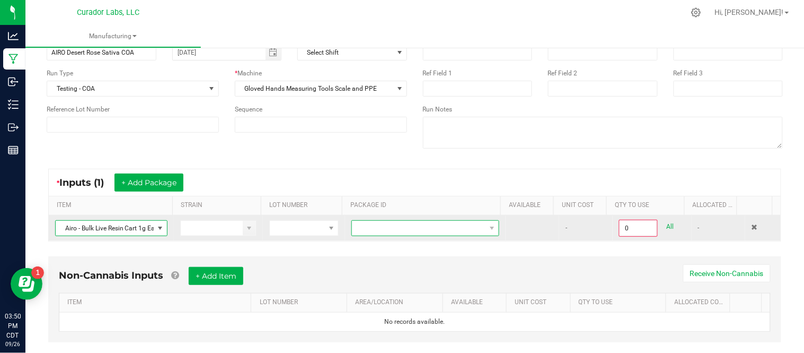
click at [363, 230] on span at bounding box center [419, 228] width 134 height 15
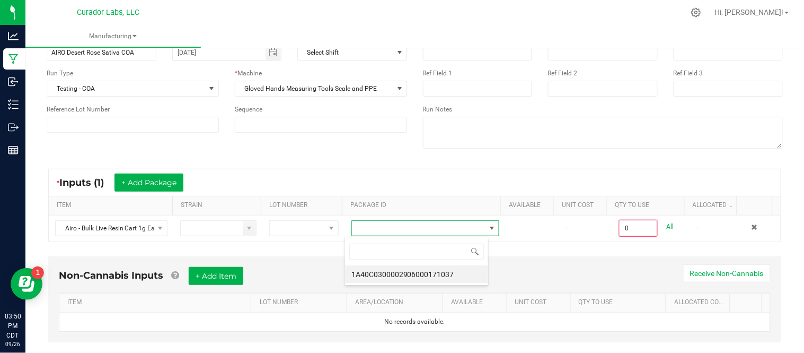
scroll to position [16, 144]
click at [401, 275] on li "1A40C0300002906000171037" at bounding box center [416, 274] width 143 height 18
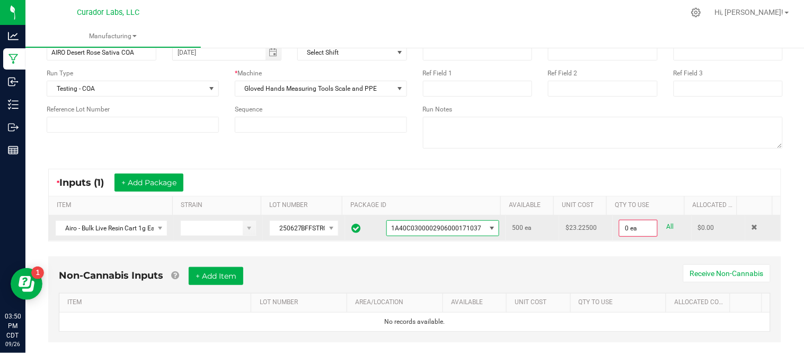
click at [667, 231] on link "All" at bounding box center [670, 227] width 7 height 14
type input "500 ea"
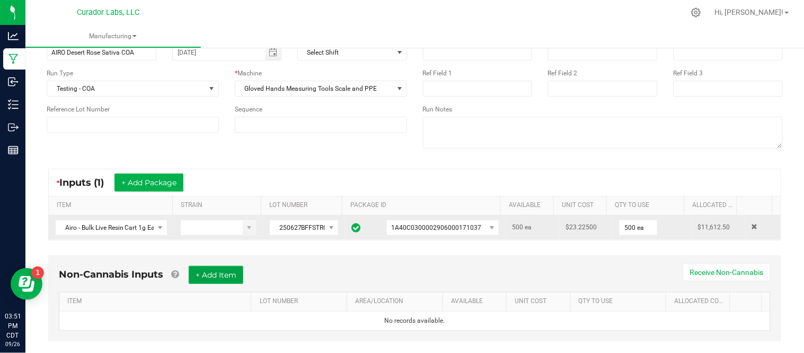
click at [216, 278] on button "+ Add Item" at bounding box center [216, 275] width 55 height 18
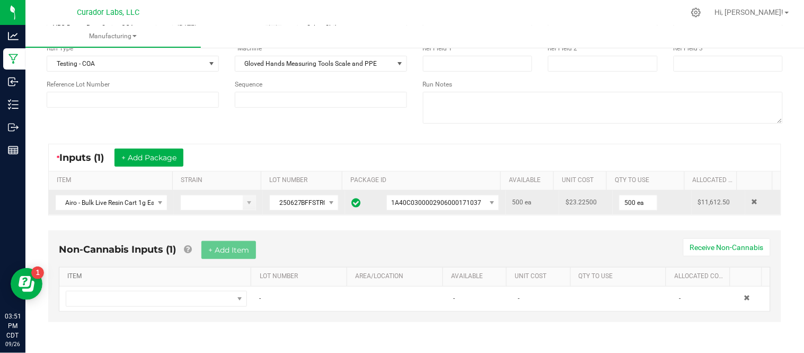
click at [167, 276] on link "ITEM" at bounding box center [157, 276] width 180 height 8
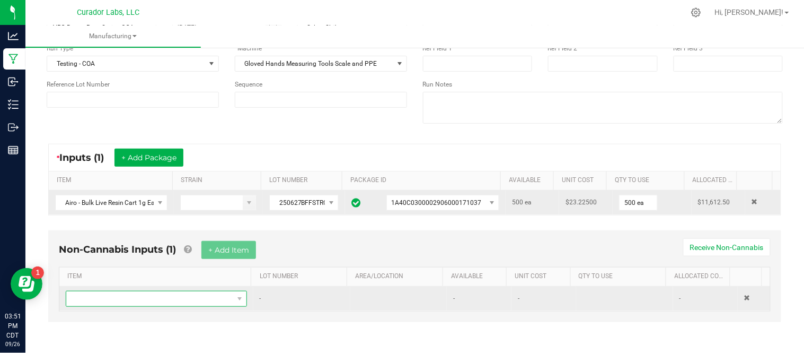
click at [144, 294] on span "NO DATA FOUND" at bounding box center [149, 298] width 167 height 15
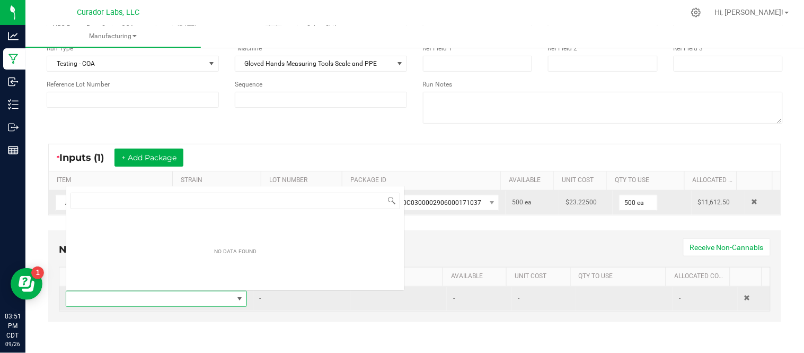
scroll to position [16, 174]
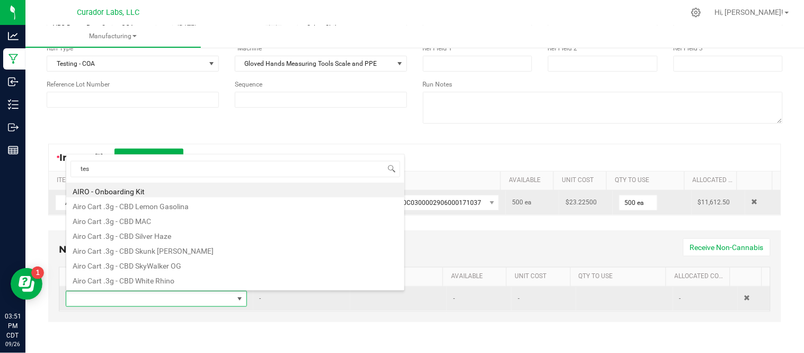
type input "test"
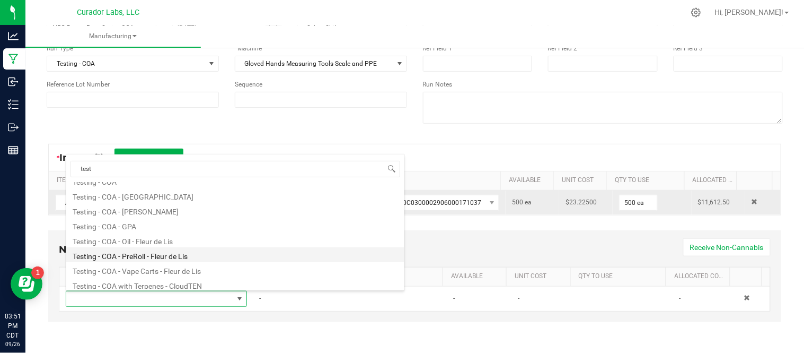
scroll to position [69, 0]
click at [179, 273] on li "Testing - COA - Vape Carts - Fleur de Lis" at bounding box center [235, 268] width 338 height 15
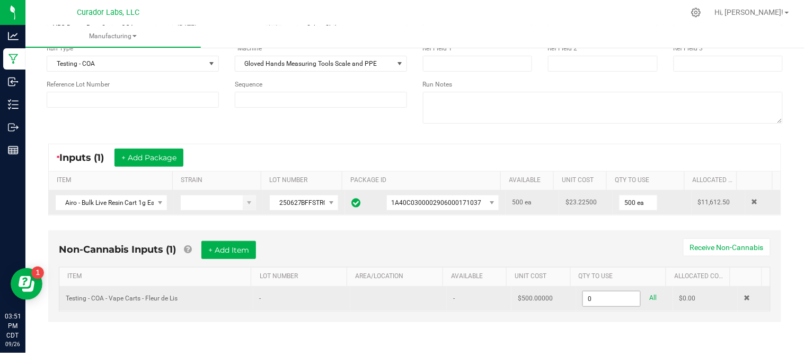
click at [583, 292] on input "0" at bounding box center [611, 298] width 57 height 15
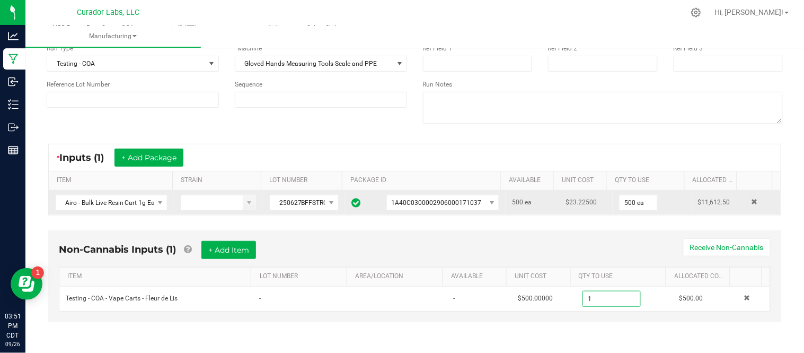
type input "1.0000 u"
click at [589, 244] on div "Non-Cannabis Inputs (1) + Add Item Receive Non-Cannabis" at bounding box center [415, 254] width 712 height 26
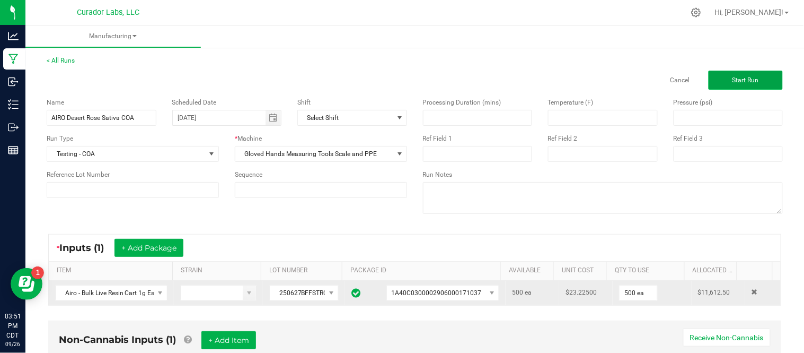
click at [756, 76] on button "Start Run" at bounding box center [746, 80] width 74 height 19
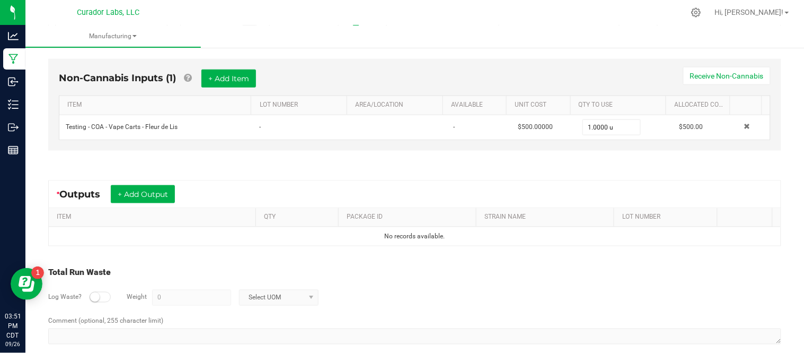
scroll to position [309, 0]
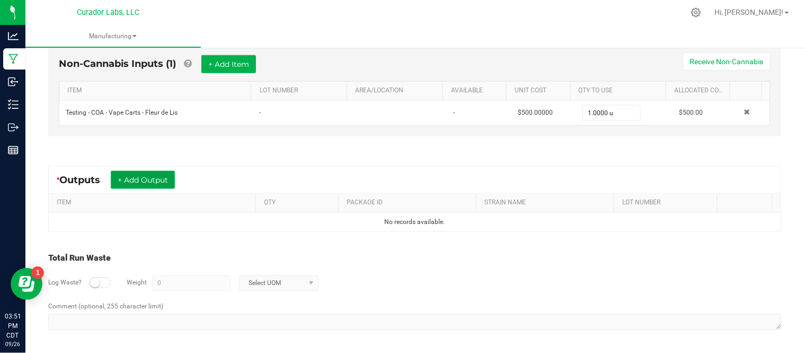
click at [134, 181] on button "+ Add Output" at bounding box center [143, 180] width 64 height 18
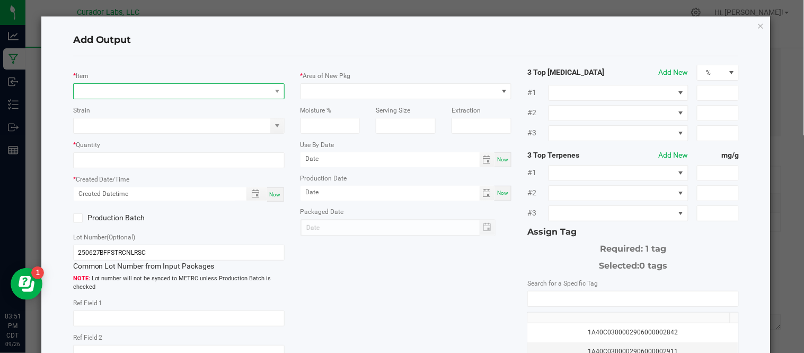
click at [147, 93] on span "NO DATA FOUND" at bounding box center [172, 91] width 197 height 15
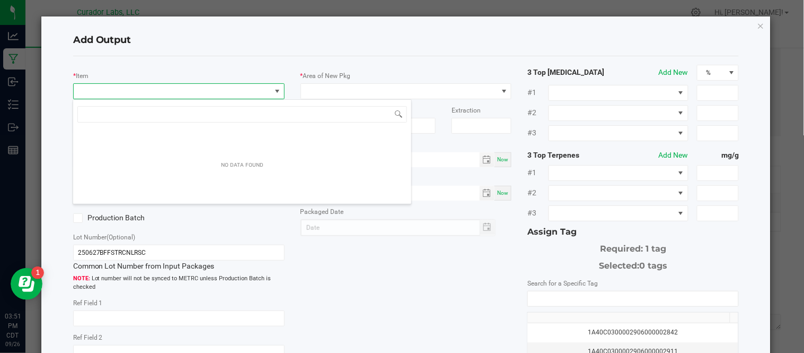
scroll to position [16, 208]
type input "Airo - Bulk Live Resin Cart 1g Each - Desert Rose Sativa"
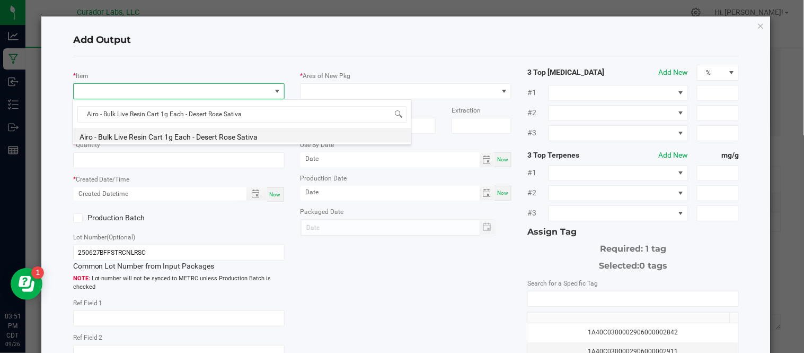
click at [216, 134] on li "Airo - Bulk Live Resin Cart 1g Each - Desert Rose Sativa" at bounding box center [242, 135] width 338 height 15
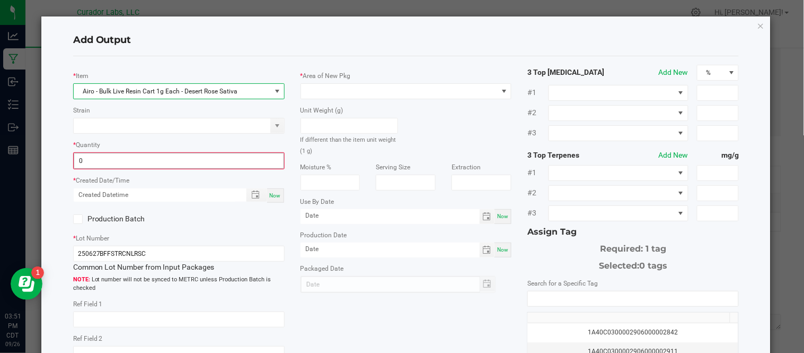
click at [171, 157] on input "0" at bounding box center [178, 160] width 209 height 15
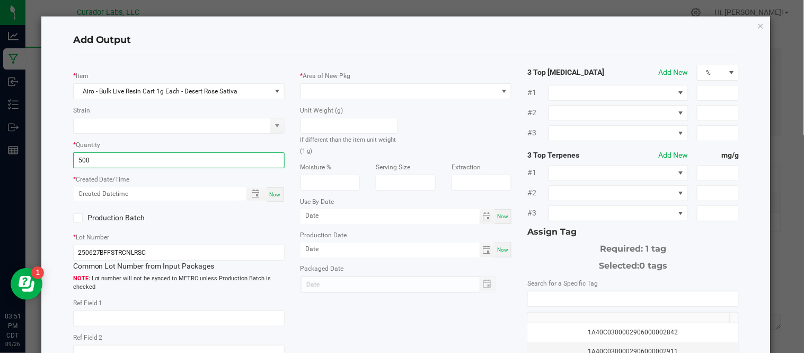
type input "500 ea"
click at [270, 194] on span "Now" at bounding box center [275, 194] width 11 height 6
type input "09/26/2025 3:51 PM"
type input "[DATE]"
click at [76, 218] on icon at bounding box center [77, 218] width 7 height 0
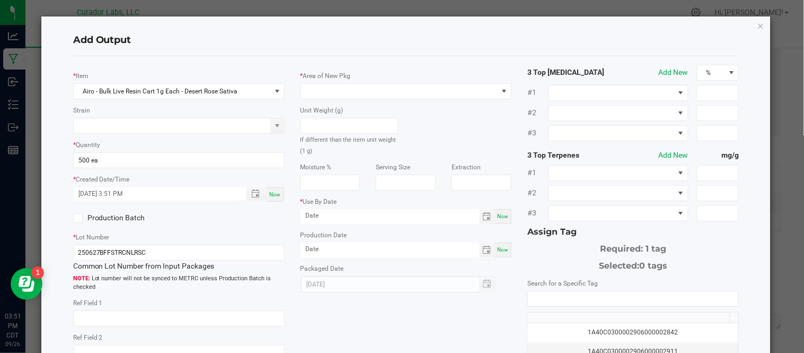
click at [0, 0] on input "Production Batch" at bounding box center [0, 0] width 0 height 0
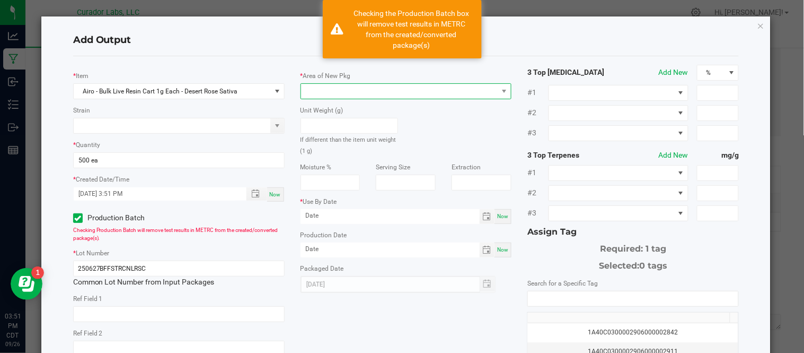
click at [489, 86] on span at bounding box center [399, 91] width 197 height 15
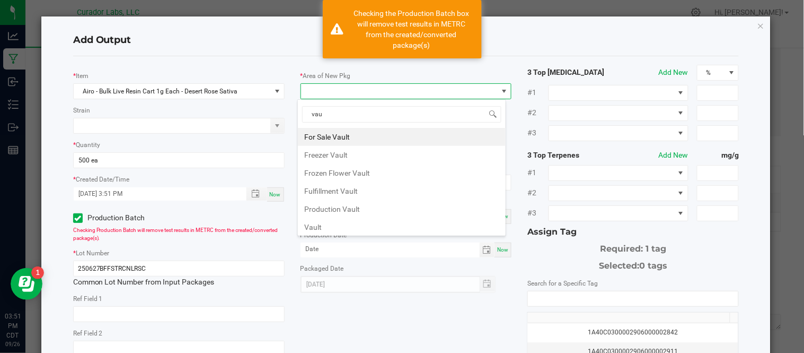
type input "vaul"
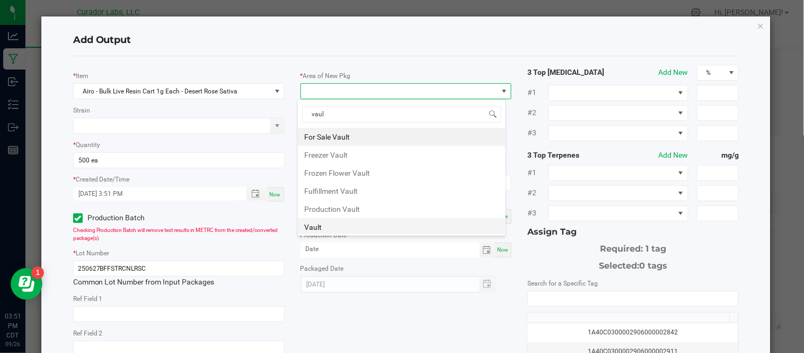
click at [411, 223] on li "Vault" at bounding box center [402, 227] width 208 height 18
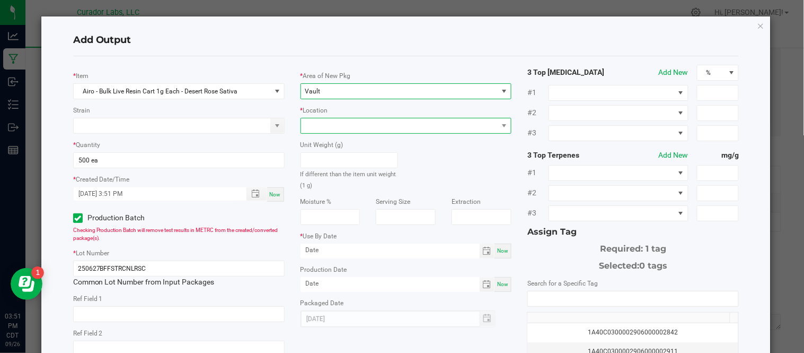
click at [375, 128] on span at bounding box center [399, 125] width 197 height 15
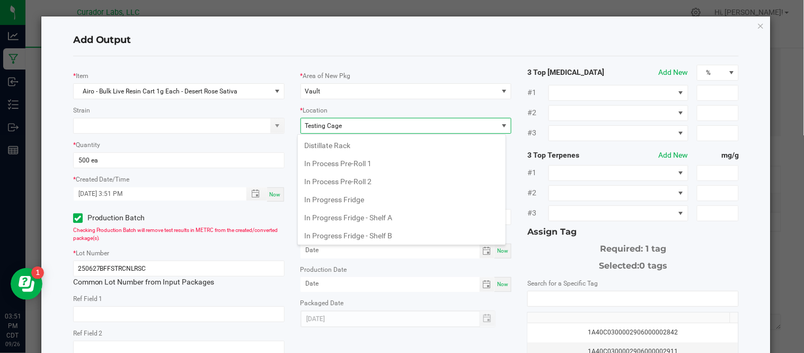
scroll to position [401, 0]
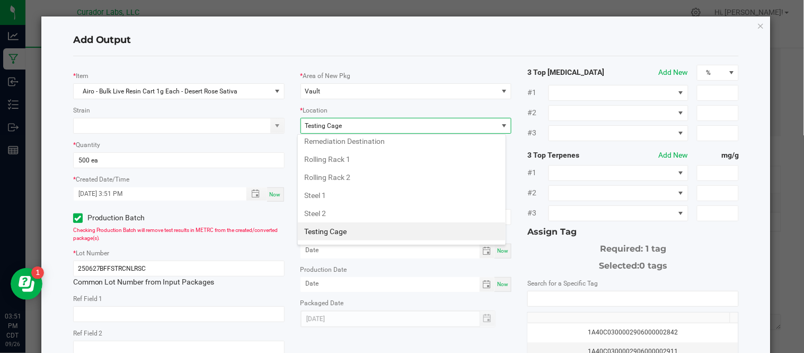
click at [346, 240] on li "Testing Cage" at bounding box center [402, 231] width 208 height 18
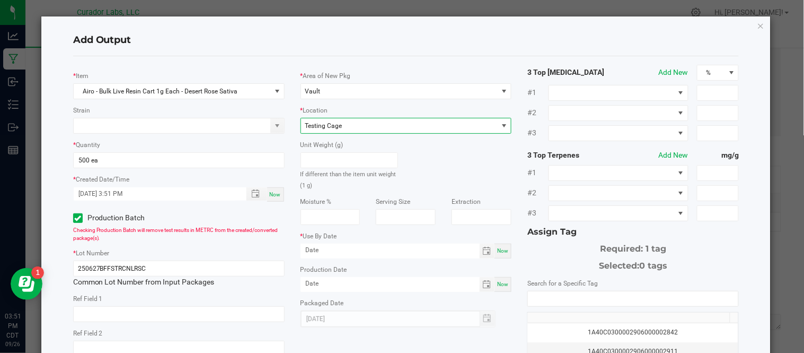
click at [501, 252] on span "Now" at bounding box center [502, 251] width 11 height 6
click at [400, 257] on input "[DATE]" at bounding box center [390, 249] width 179 height 13
type input "09/26/2026"
click at [464, 45] on h4 "Add Output" at bounding box center [406, 40] width 667 height 14
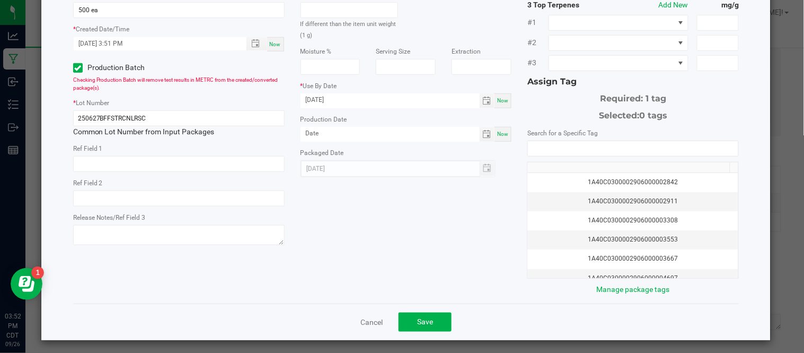
scroll to position [151, 0]
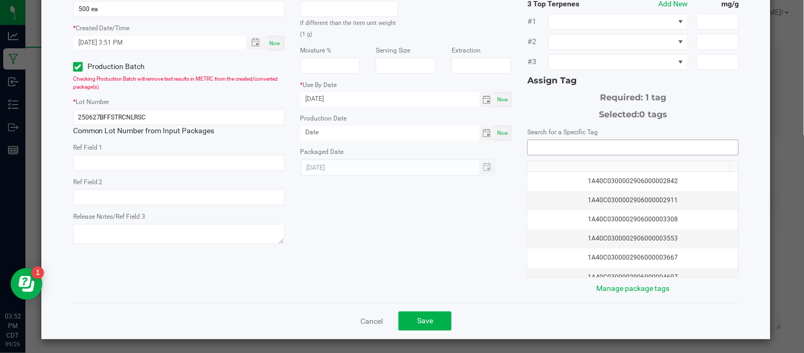
click at [545, 148] on input "NO DATA FOUND" at bounding box center [633, 147] width 211 height 15
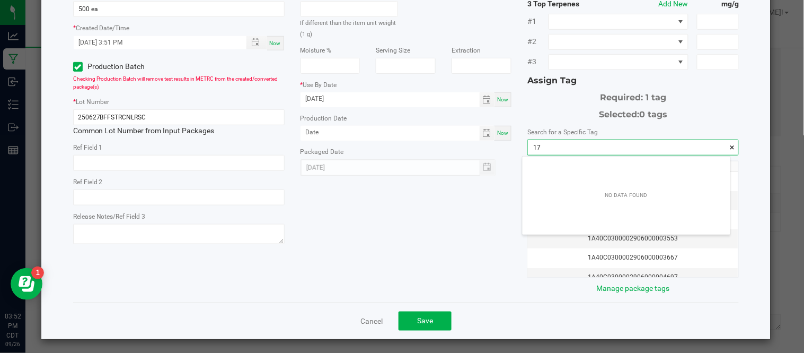
scroll to position [14, 207]
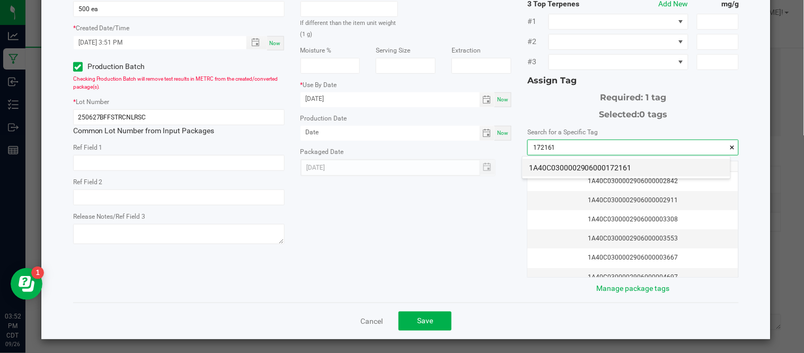
click at [589, 169] on li "1A40C0300002906000172161" at bounding box center [627, 168] width 208 height 18
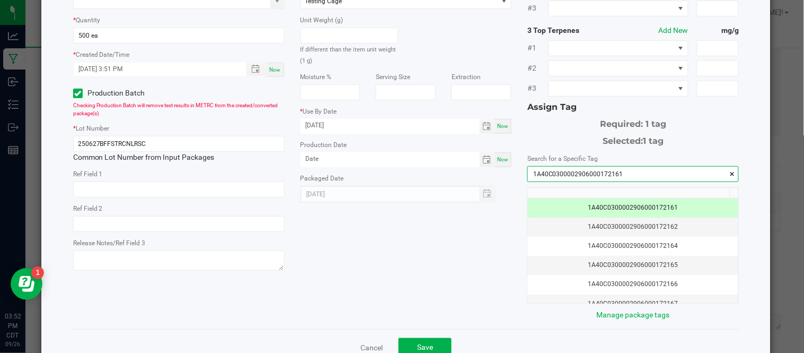
scroll to position [147, 0]
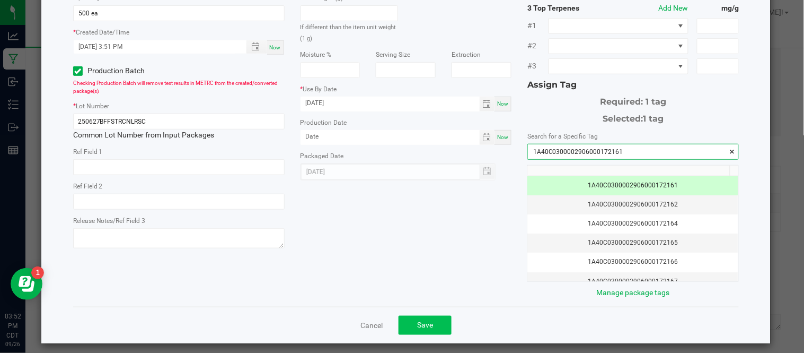
type input "1A40C0300002906000172161"
click at [423, 319] on button "Save" at bounding box center [425, 324] width 53 height 19
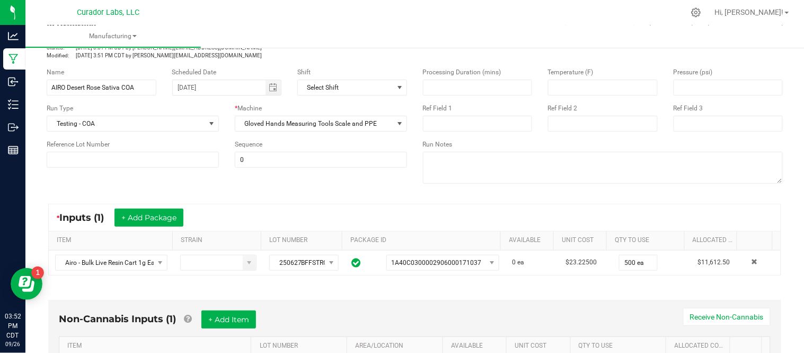
scroll to position [0, 0]
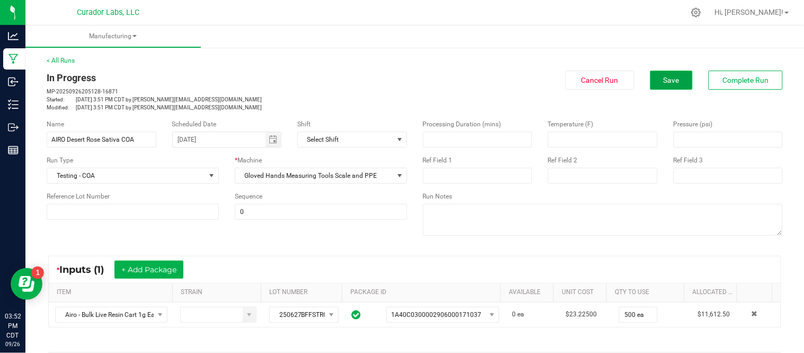
click at [653, 82] on button "Save" at bounding box center [672, 80] width 42 height 19
click at [752, 82] on span "Complete Run" at bounding box center [746, 80] width 46 height 8
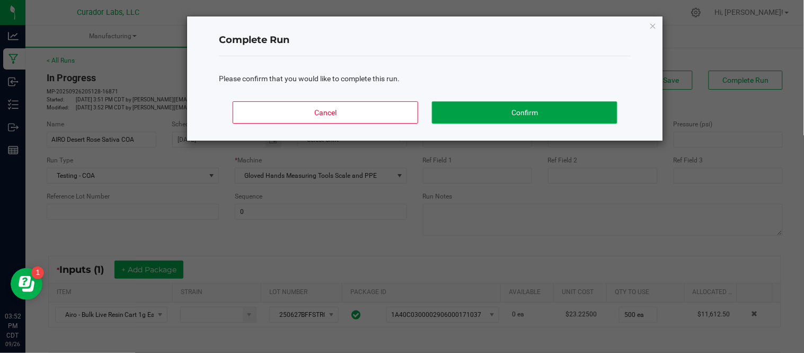
click at [566, 112] on button "Confirm" at bounding box center [525, 112] width 186 height 22
